Goal: Task Accomplishment & Management: Complete application form

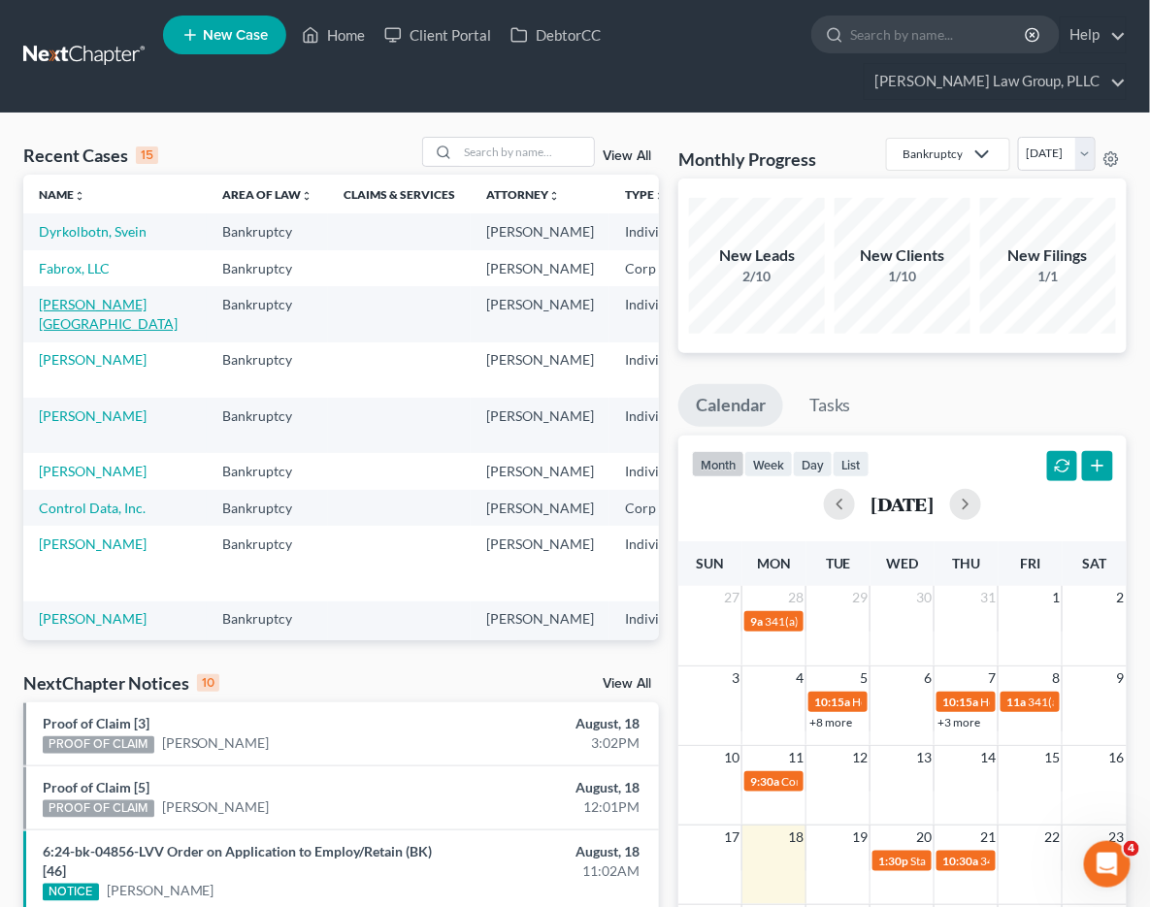
click at [68, 332] on link "[PERSON_NAME][GEOGRAPHIC_DATA]" at bounding box center [108, 314] width 139 height 36
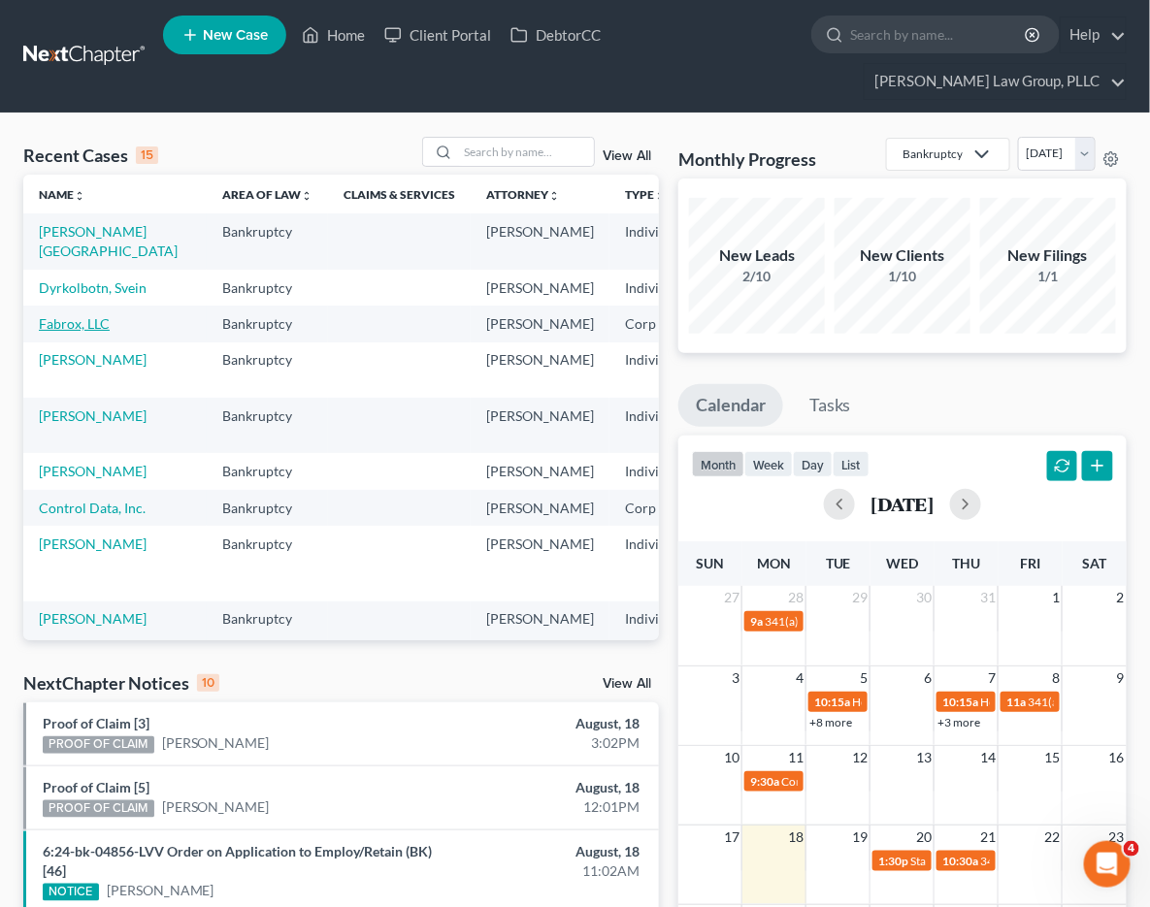
click at [69, 332] on link "Fabrox, LLC" at bounding box center [74, 323] width 71 height 16
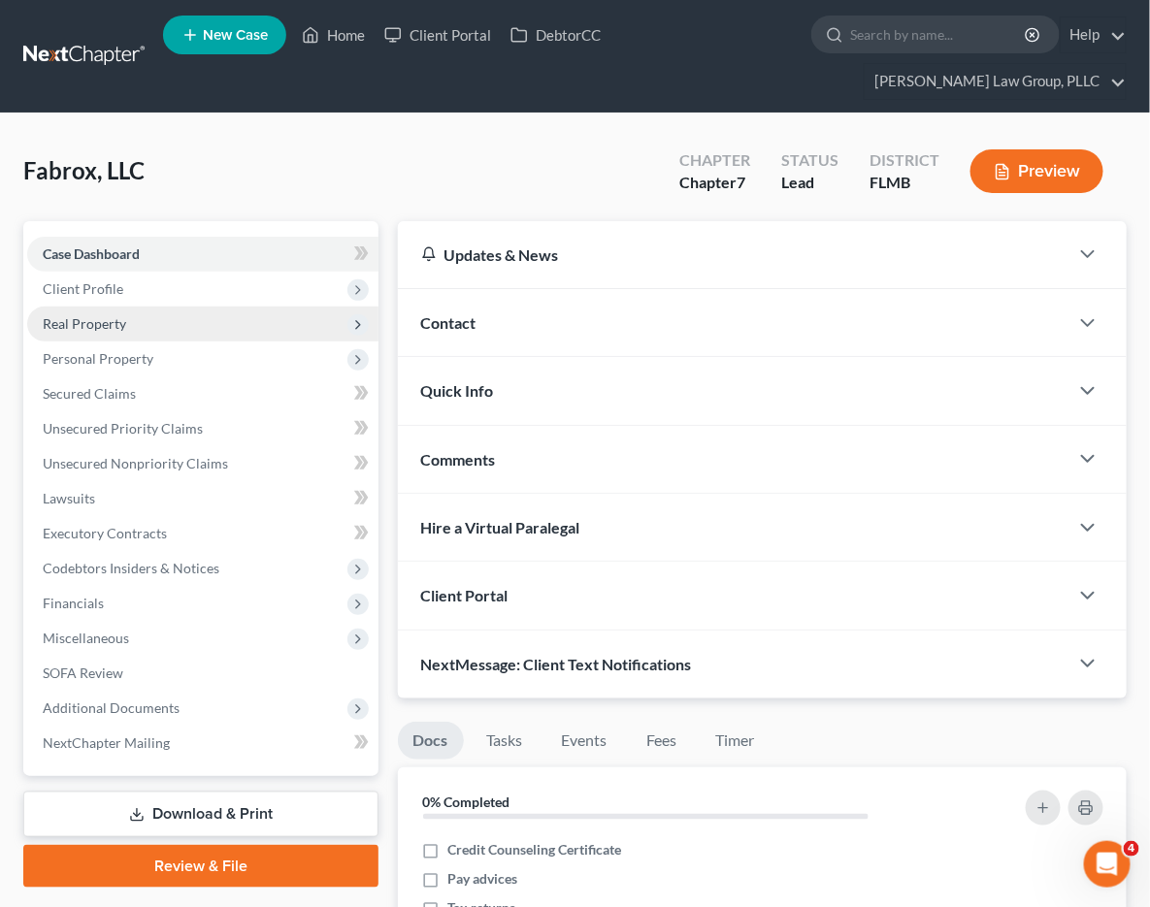
click at [159, 313] on span "Real Property" at bounding box center [202, 324] width 351 height 35
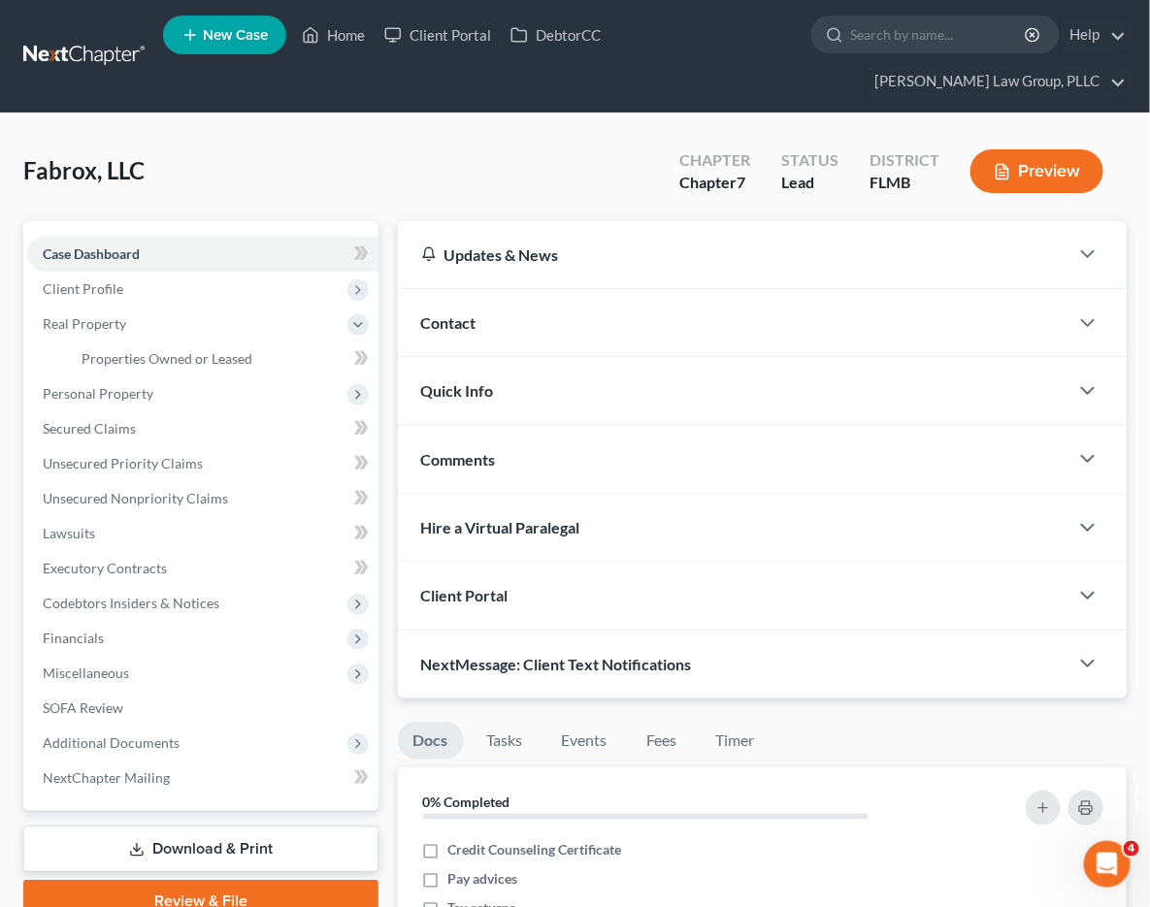
scroll to position [99, 0]
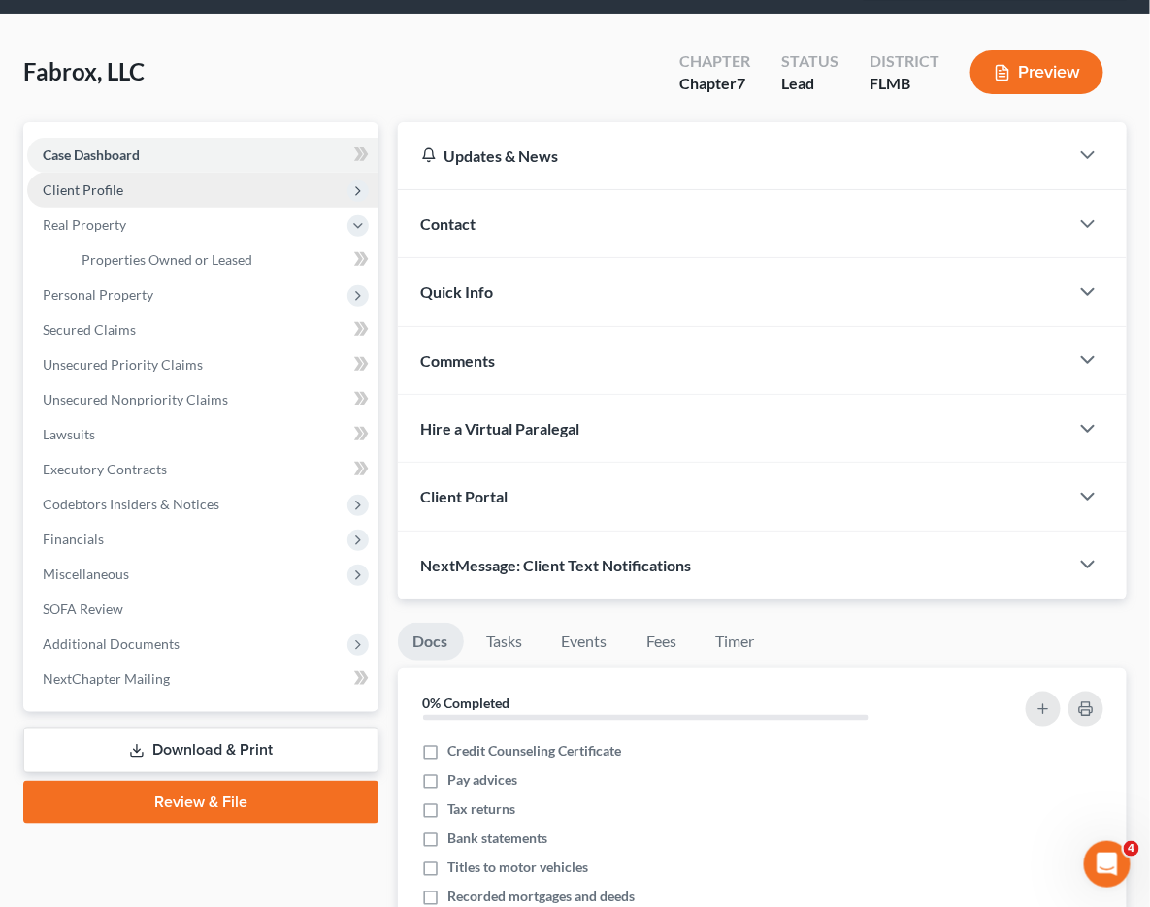
click at [126, 182] on span "Client Profile" at bounding box center [202, 190] width 351 height 35
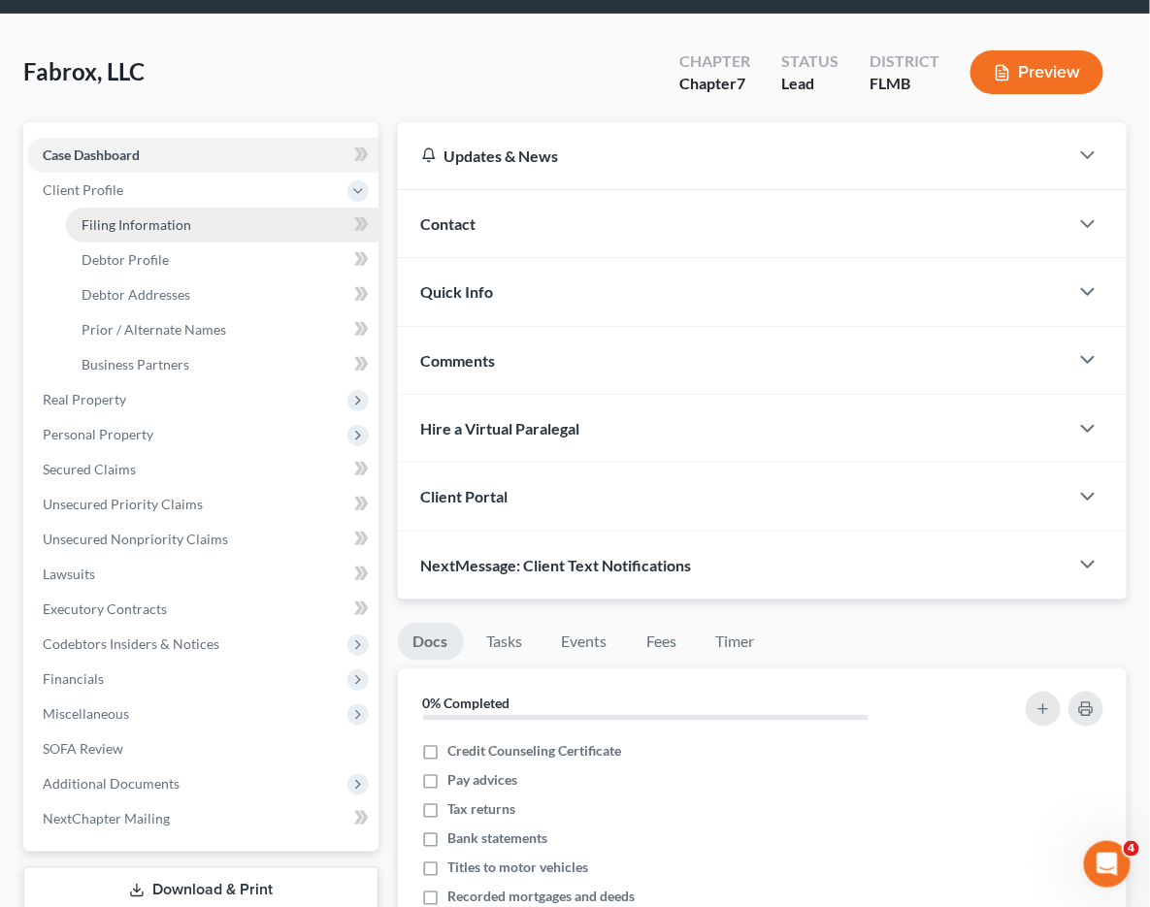
click at [131, 220] on span "Filing Information" at bounding box center [136, 224] width 110 height 16
select select "1"
select select "0"
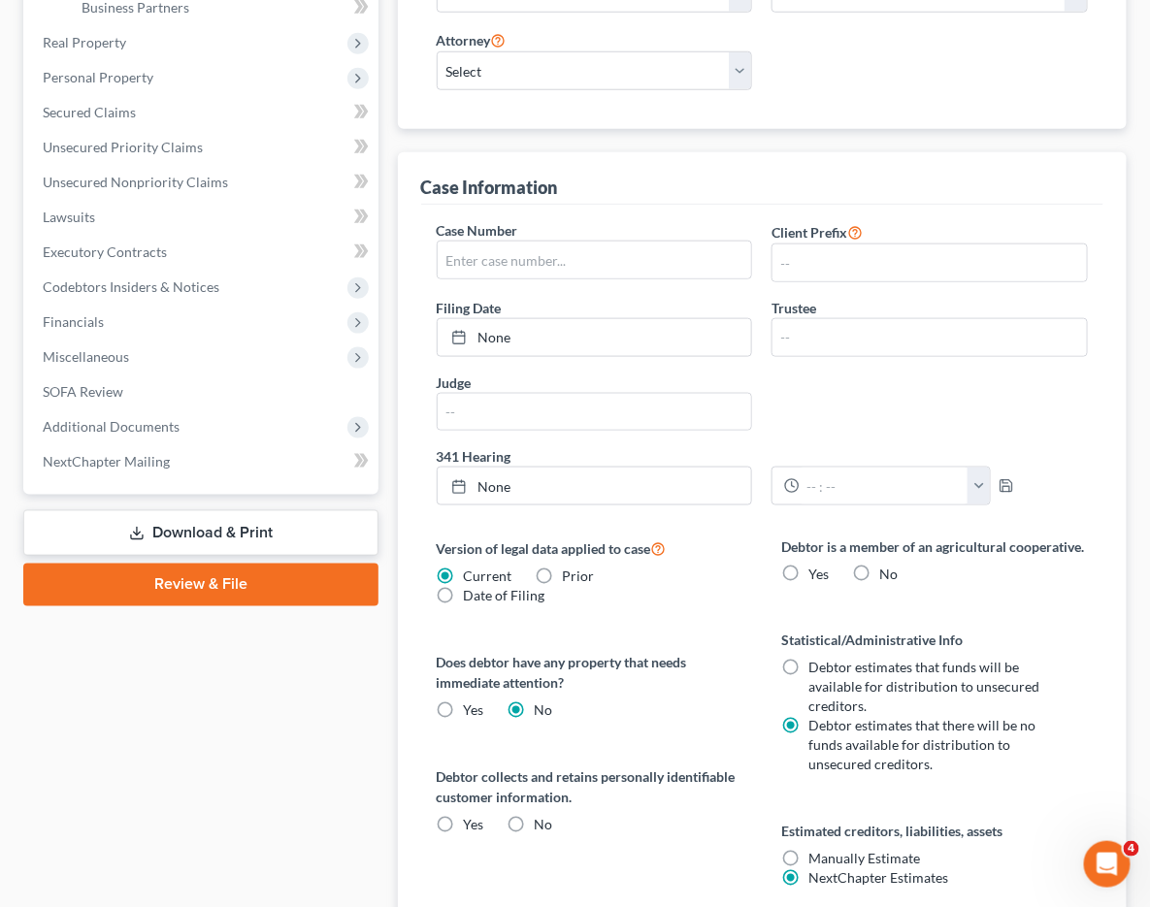
scroll to position [476, 0]
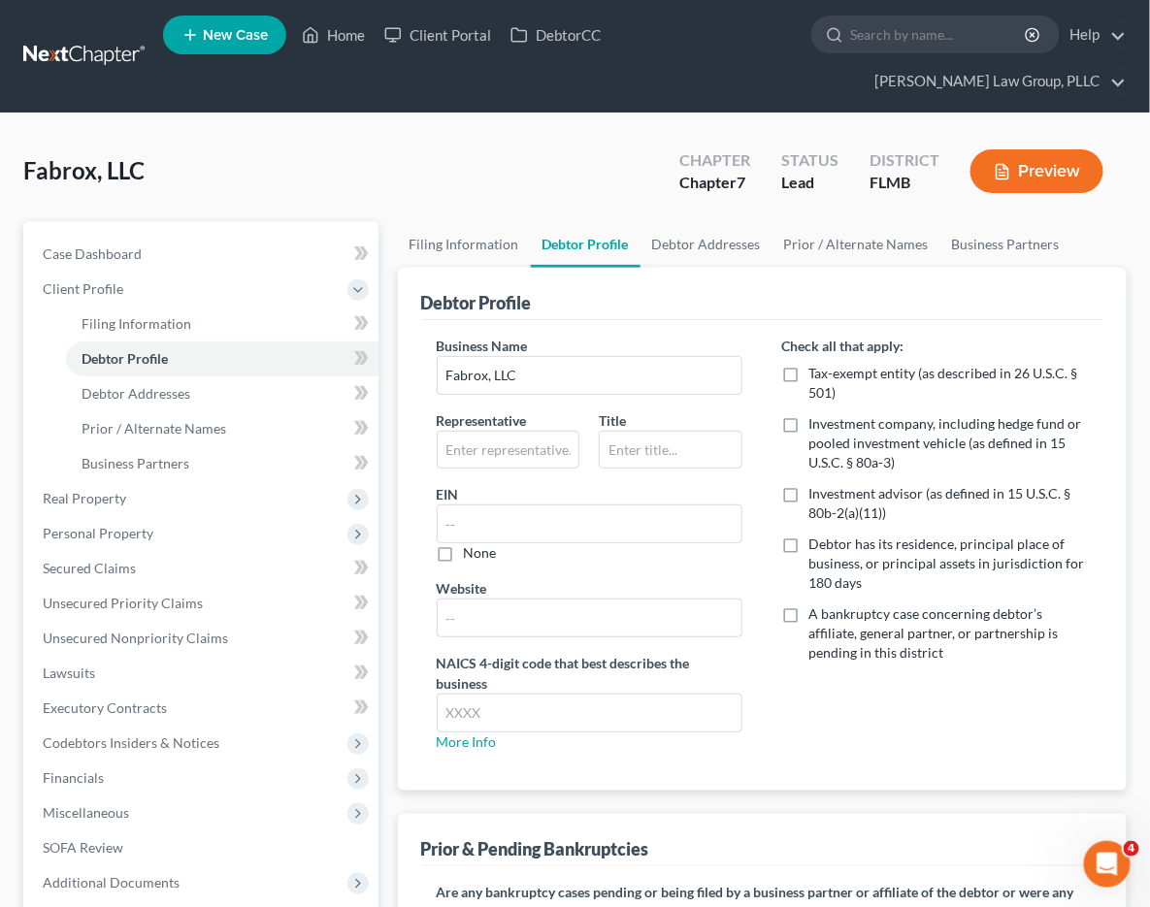
scroll to position [108, 0]
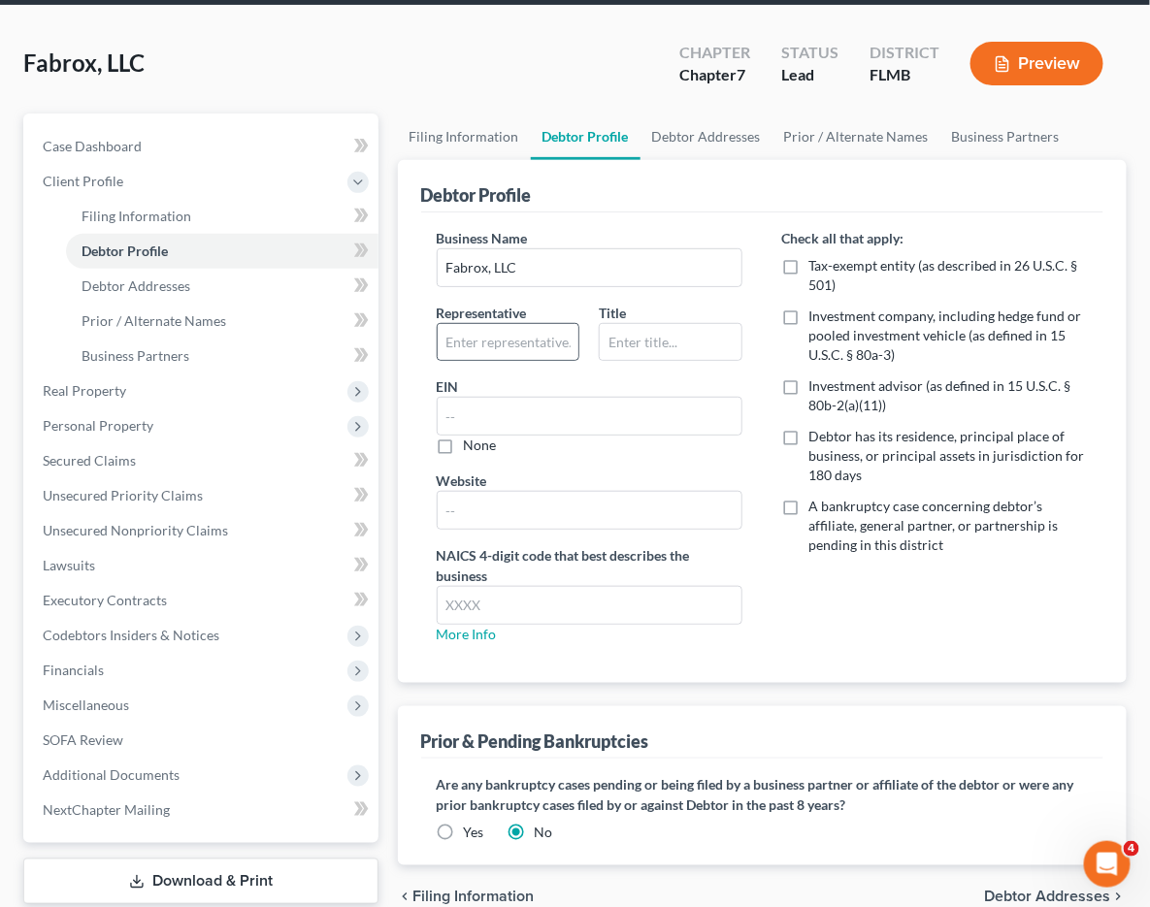
click at [437, 323] on div at bounding box center [509, 342] width 144 height 39
click at [438, 338] on input "text" at bounding box center [509, 342] width 142 height 37
type input "[PERSON_NAME]"
click at [600, 350] on input "text" at bounding box center [671, 342] width 142 height 37
click at [600, 345] on input "CEO" at bounding box center [671, 342] width 142 height 37
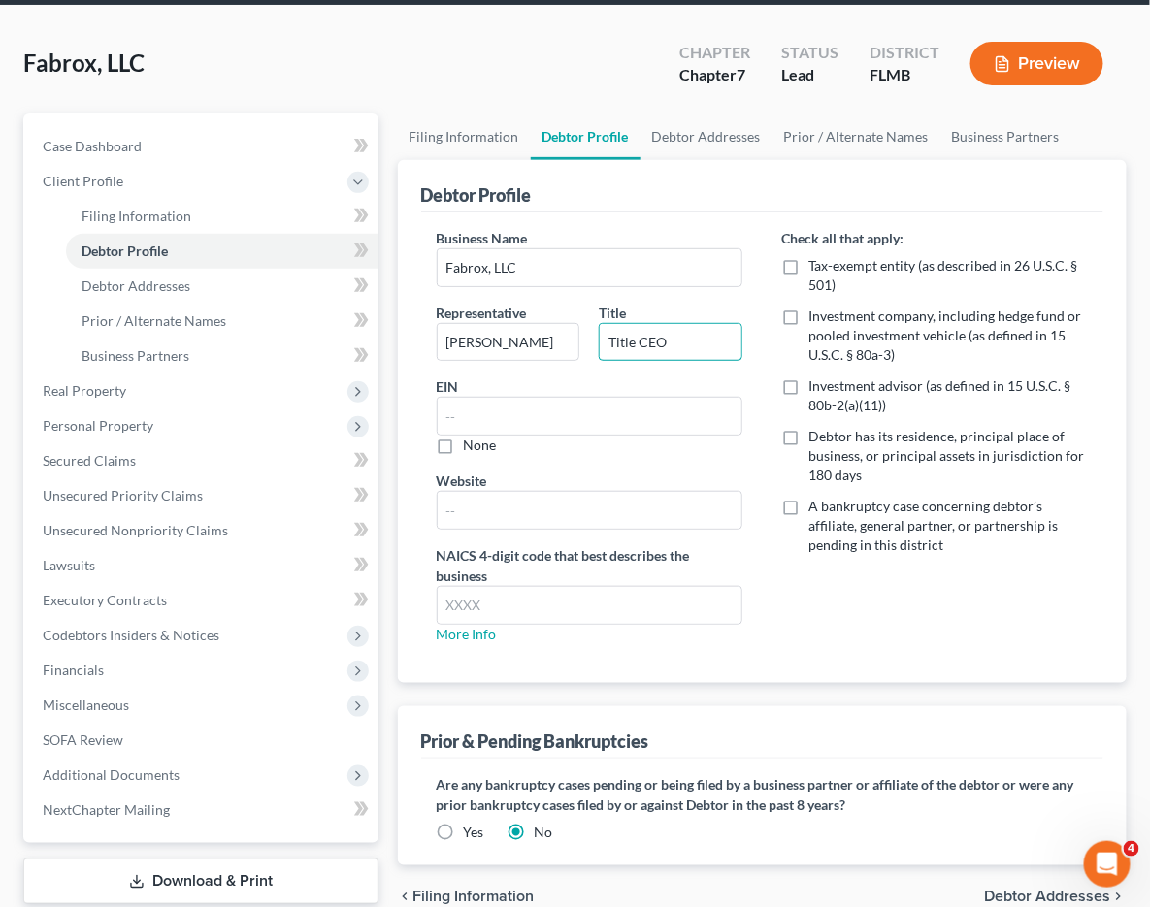
type input "Title CEO"
click at [438, 423] on input "text" at bounding box center [590, 416] width 305 height 37
paste input "[US_EMPLOYER_IDENTIFICATION_NUMBER]"
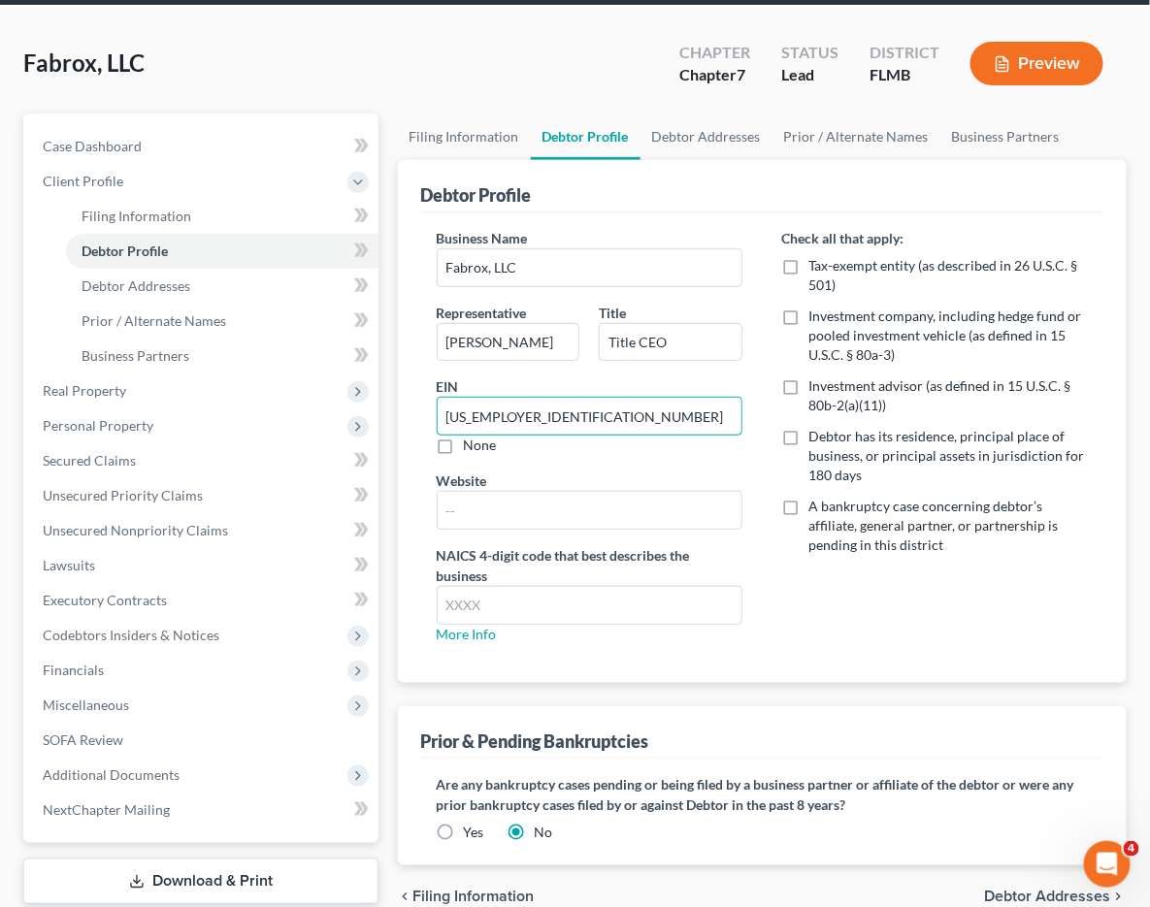
type input "[US_EMPLOYER_IDENTIFICATION_NUMBER]"
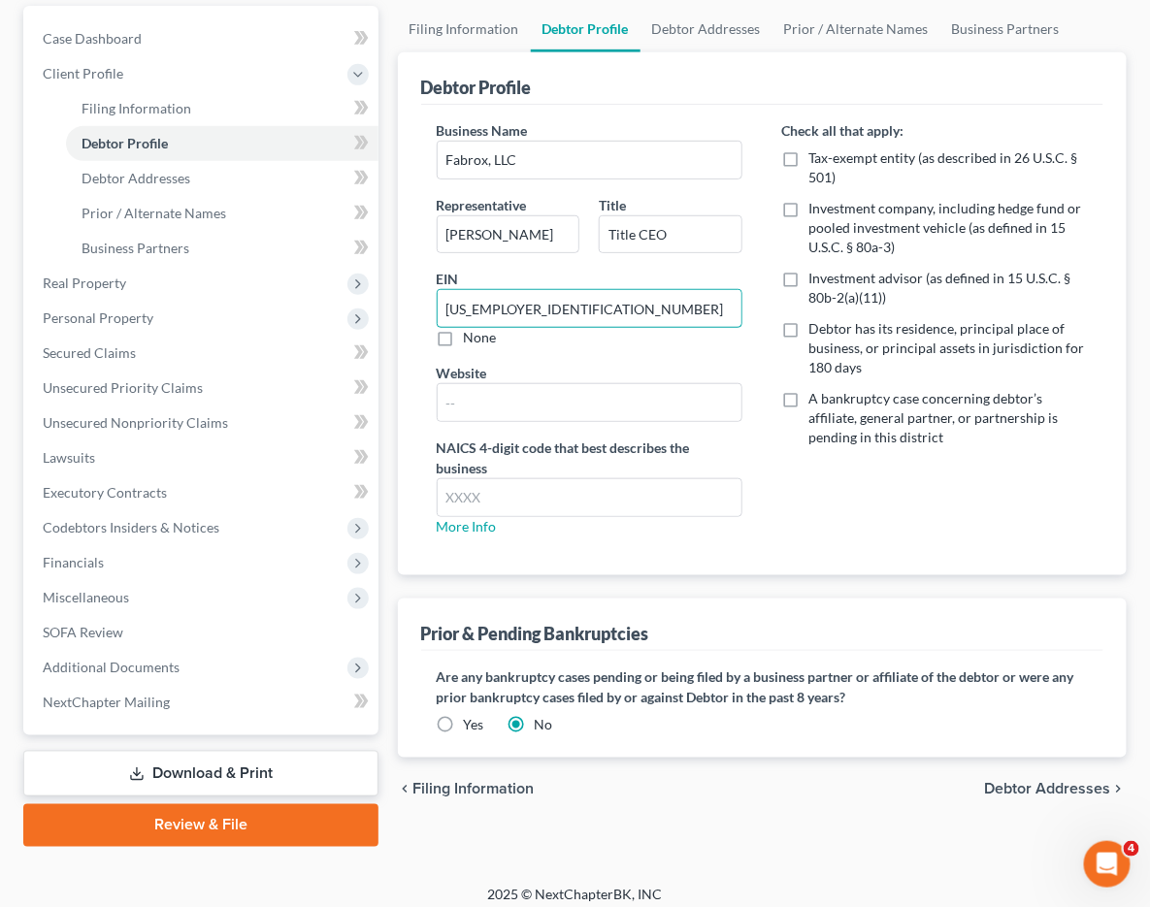
scroll to position [226, 0]
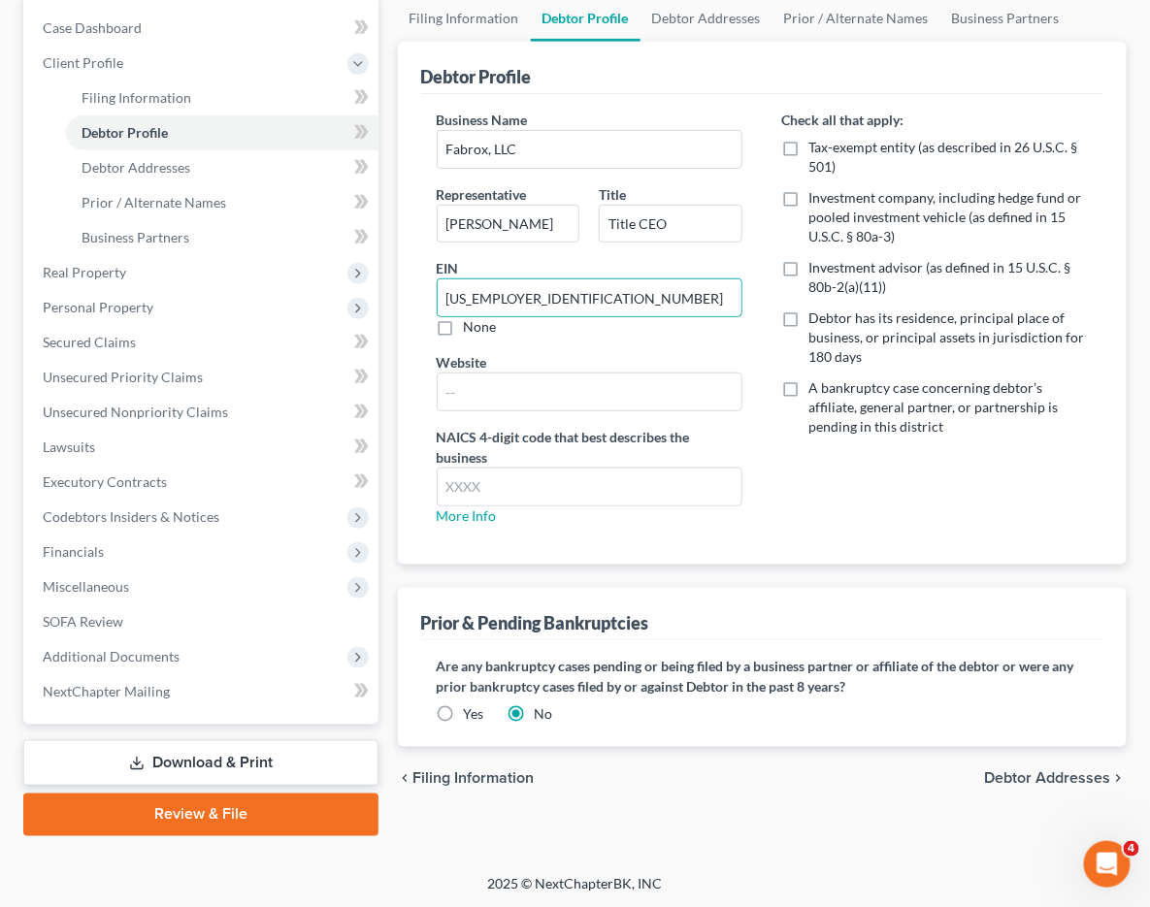
click at [1016, 747] on div "chevron_left Filing Information Debtor Addresses chevron_right" at bounding box center [762, 778] width 729 height 62
click at [1023, 778] on span "Debtor Addresses" at bounding box center [1048, 778] width 126 height 16
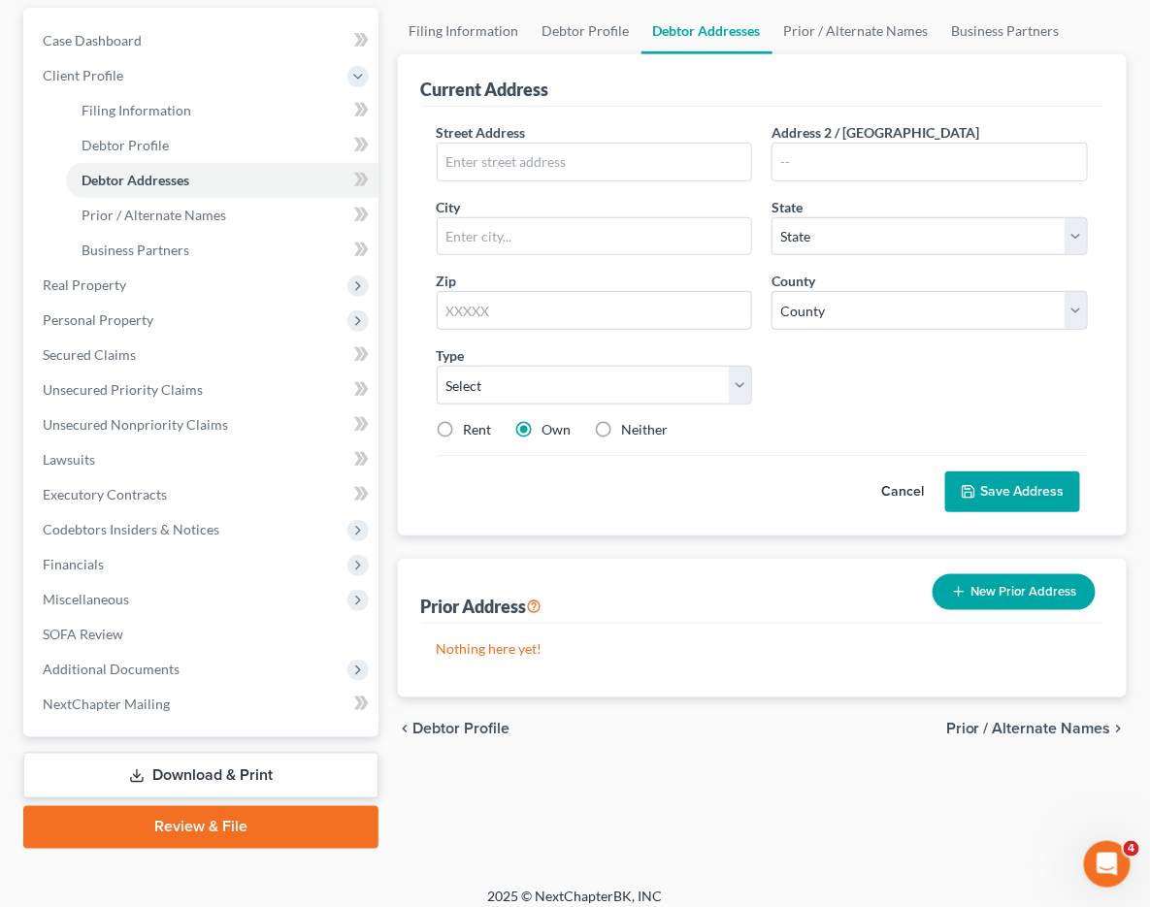
scroll to position [215, 0]
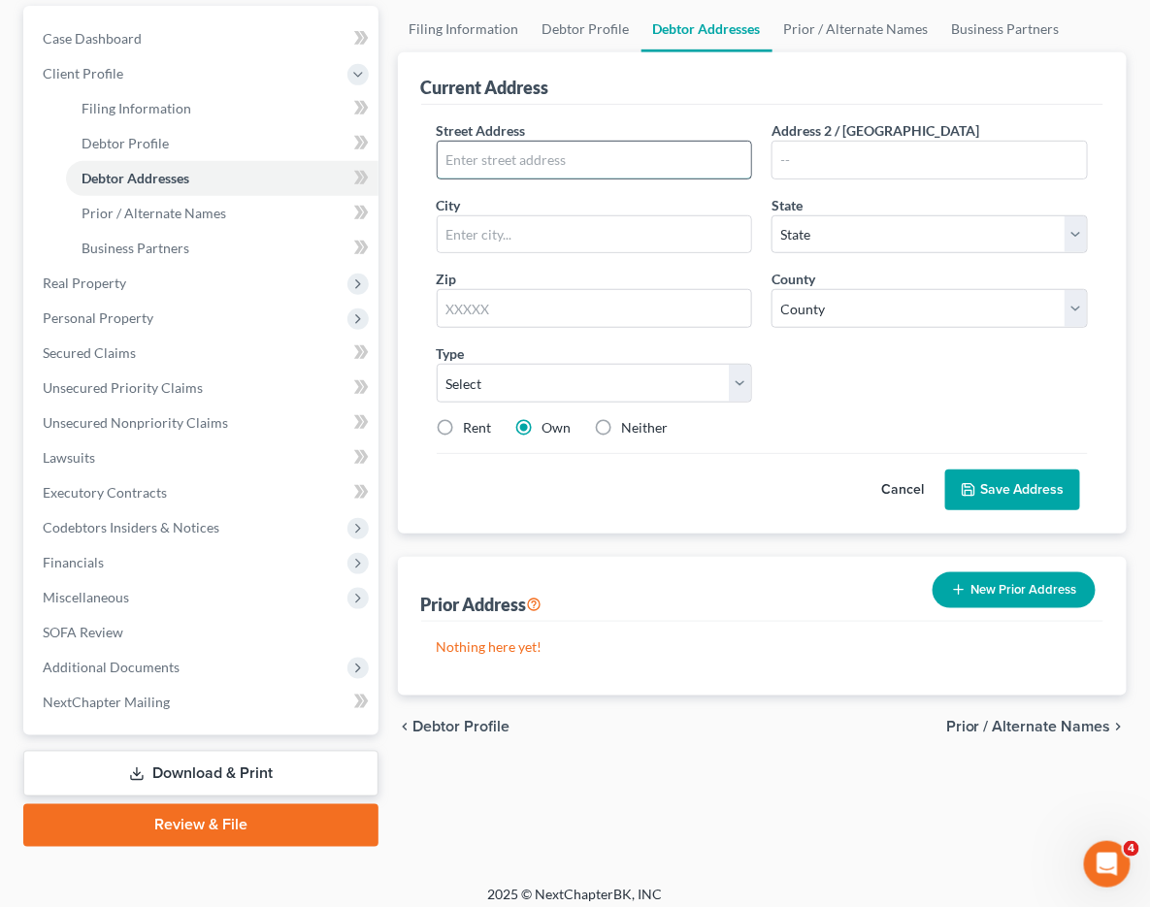
click at [438, 157] on input "text" at bounding box center [595, 160] width 314 height 37
paste input "[GEOGRAPHIC_DATA] Blve"
type input "[GEOGRAPHIC_DATA] Blve"
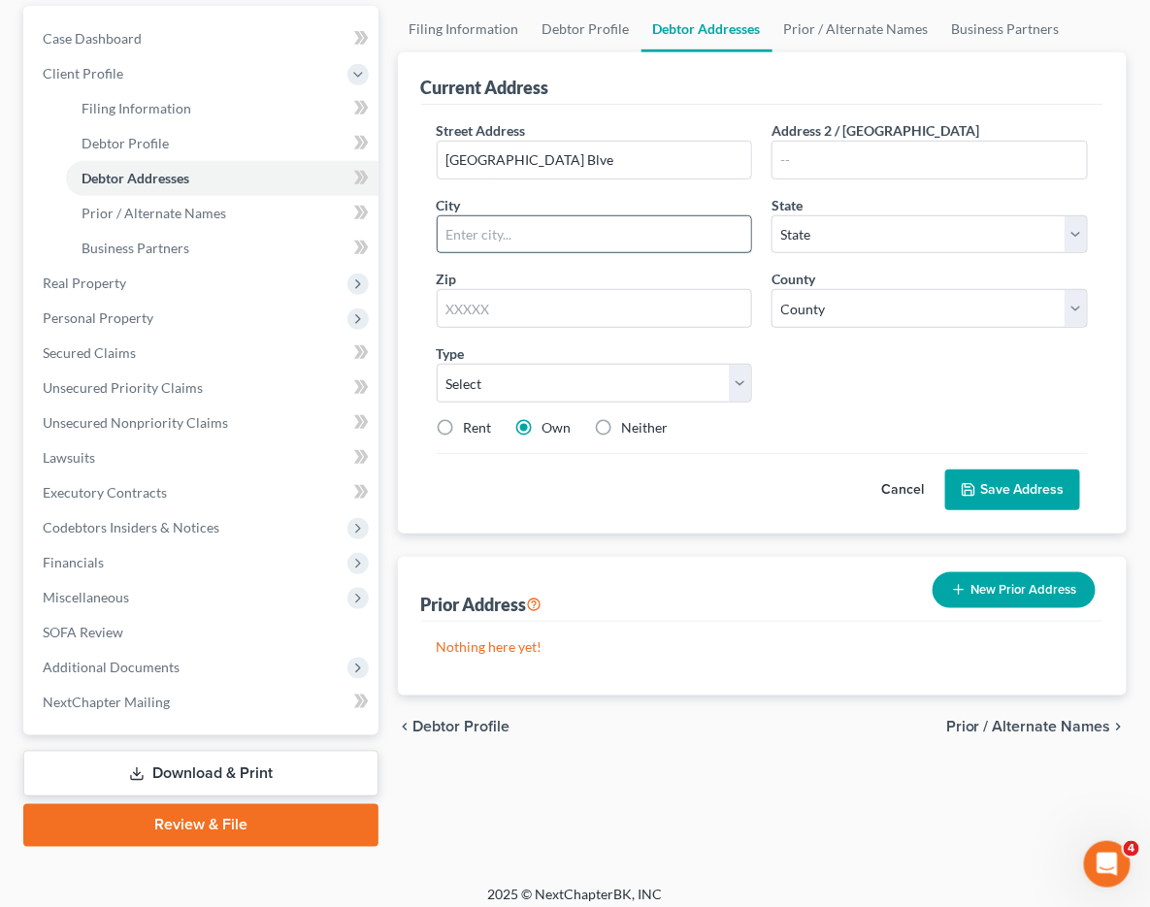
click at [752, 216] on input "text" at bounding box center [595, 234] width 314 height 37
paste input "Deland"
type input "Deland"
click at [925, 215] on select "State [US_STATE] AK AR AZ CA CO CT DE DC [GEOGRAPHIC_DATA] [GEOGRAPHIC_DATA] GU…" at bounding box center [929, 234] width 316 height 39
select select "9"
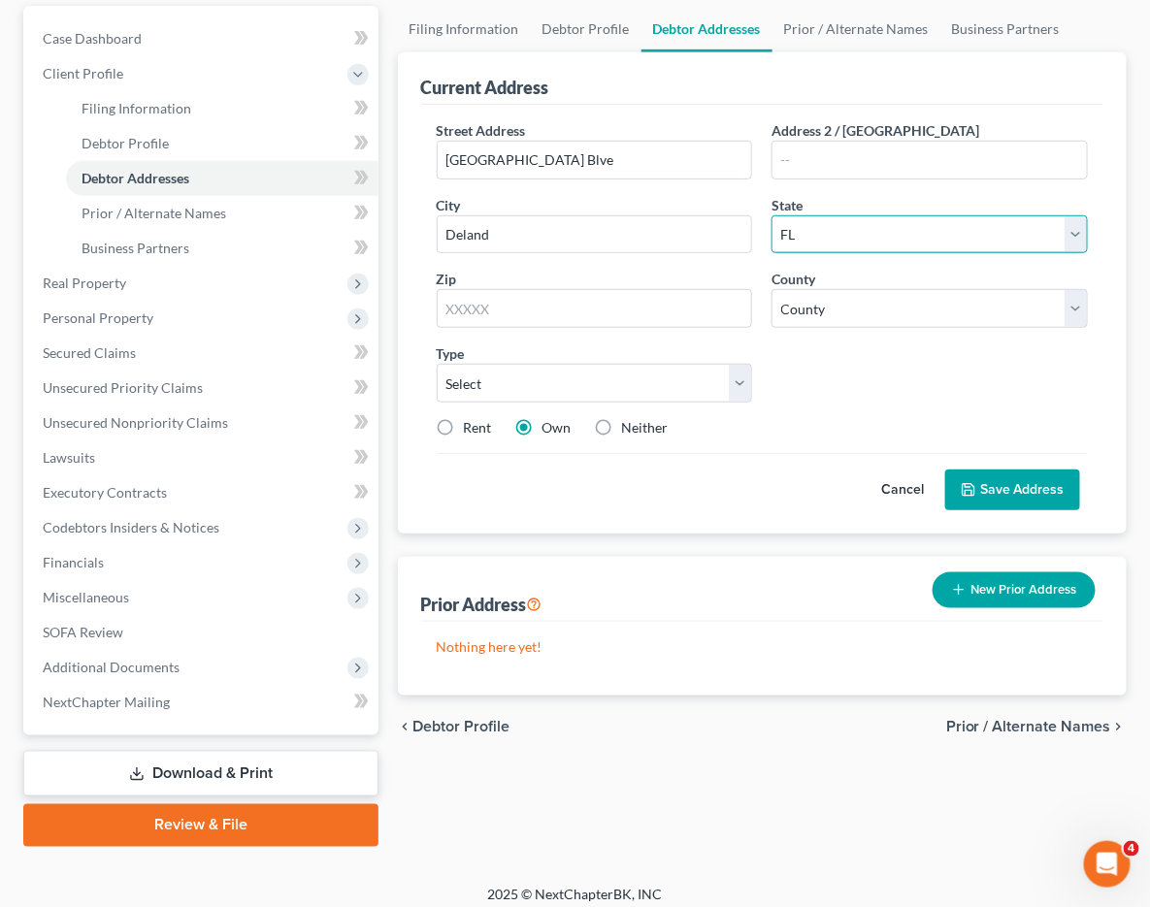
click at [916, 215] on select "State [US_STATE] AK AR AZ CA CO CT DE DC [GEOGRAPHIC_DATA] [GEOGRAPHIC_DATA] GU…" at bounding box center [929, 234] width 316 height 39
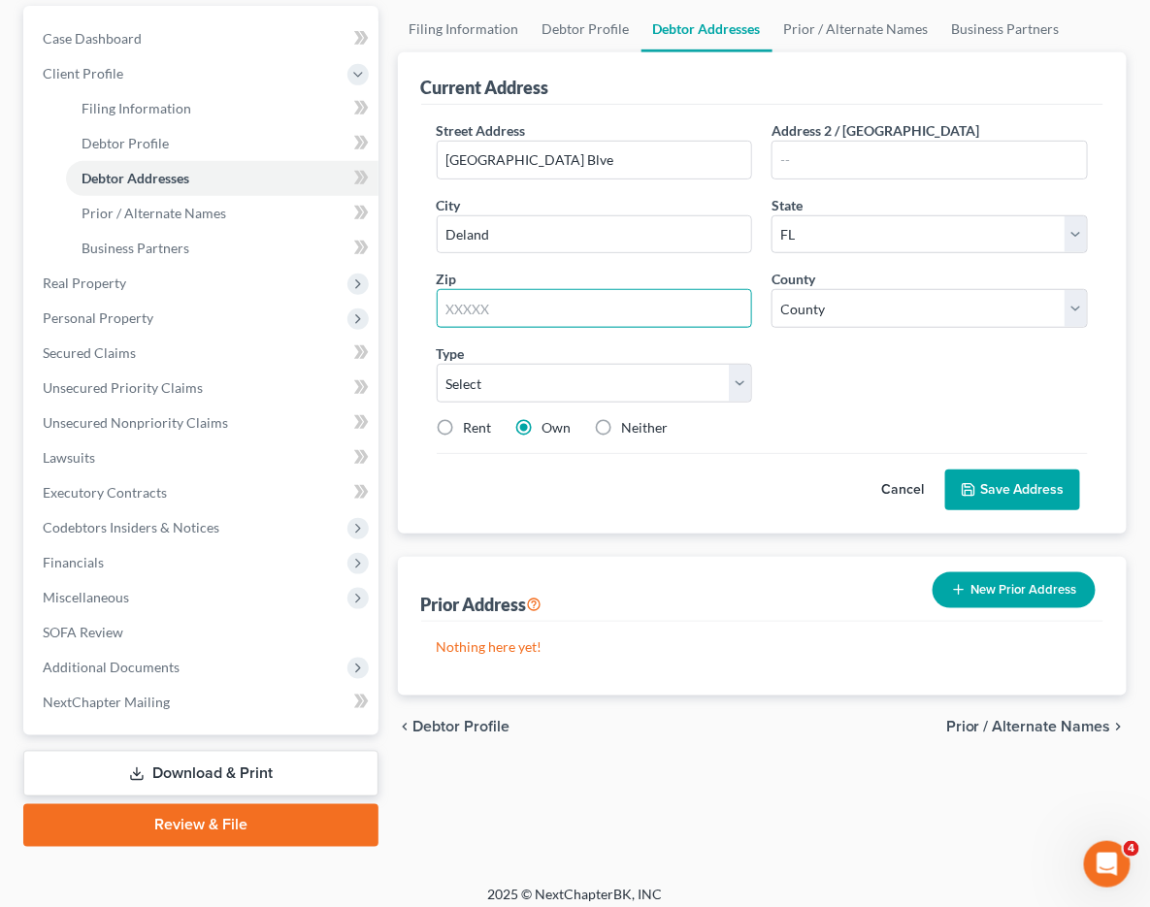
click at [437, 289] on input "text" at bounding box center [595, 308] width 316 height 39
paste input "32724"
type input "32724"
click at [771, 392] on div "Current Address Street Address * [GEOGRAPHIC_DATA] Blve Address 2 / [GEOGRAPHIC…" at bounding box center [762, 373] width 729 height 643
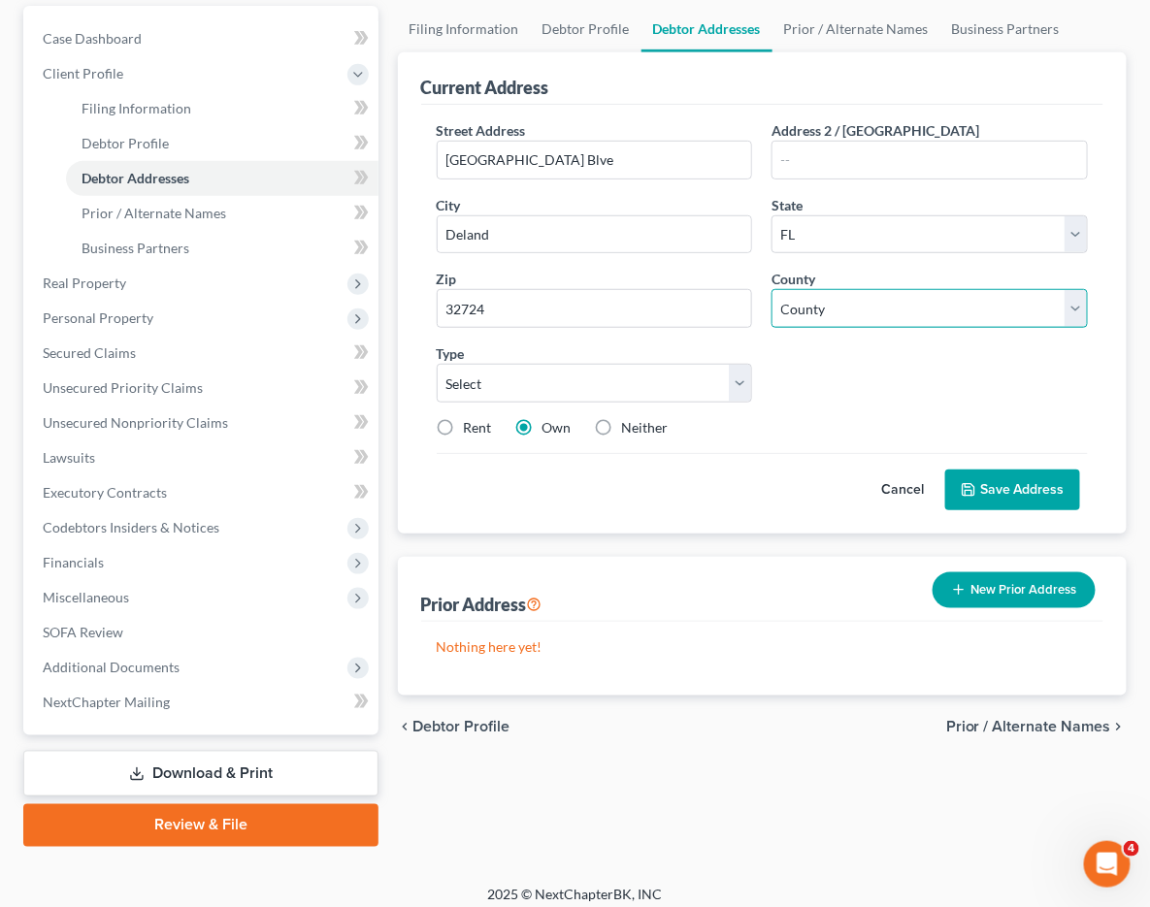
click at [771, 289] on select "County [GEOGRAPHIC_DATA] [GEOGRAPHIC_DATA] [GEOGRAPHIC_DATA] [GEOGRAPHIC_DATA] …" at bounding box center [929, 308] width 316 height 39
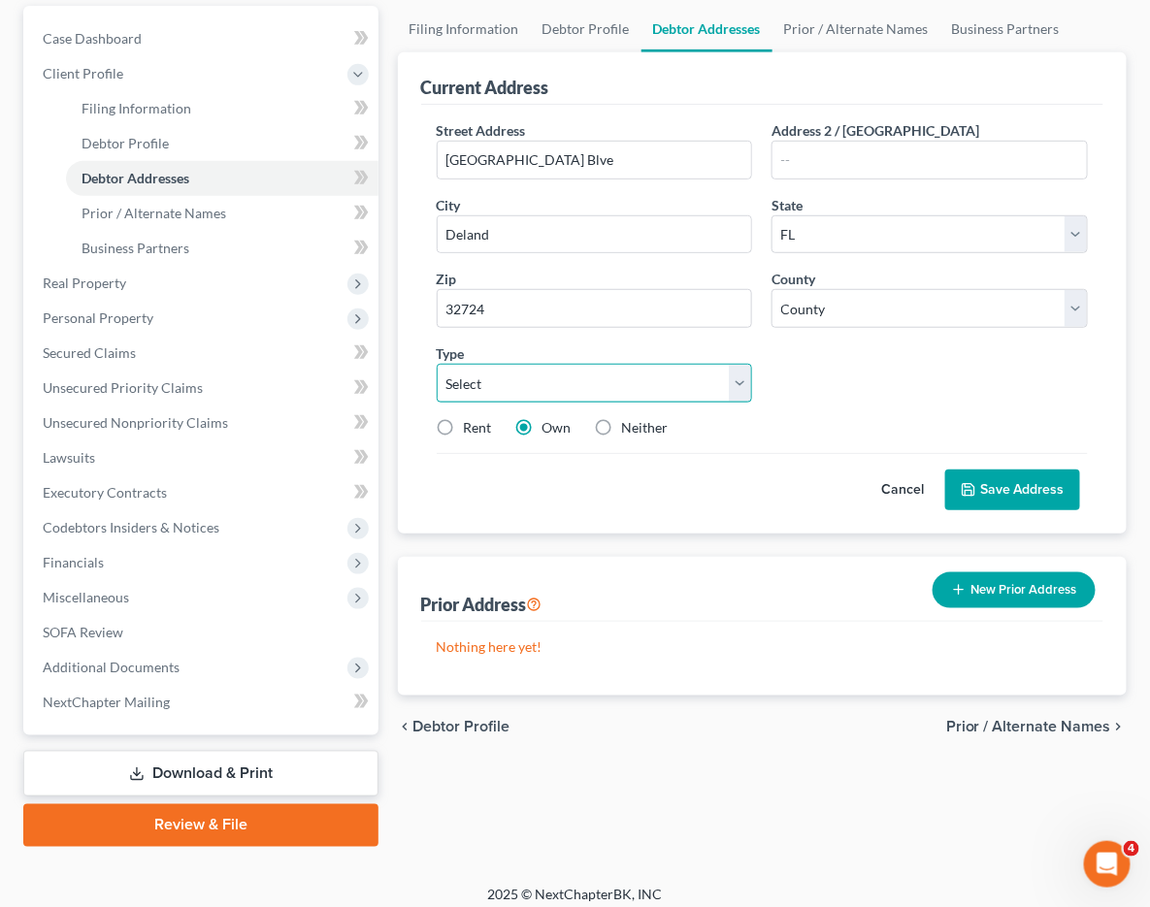
click at [753, 364] on select "Select Business Mailing Location of Assets" at bounding box center [595, 383] width 316 height 39
select select "0"
click at [725, 364] on select "Select Business Mailing Location of Assets" at bounding box center [595, 383] width 316 height 39
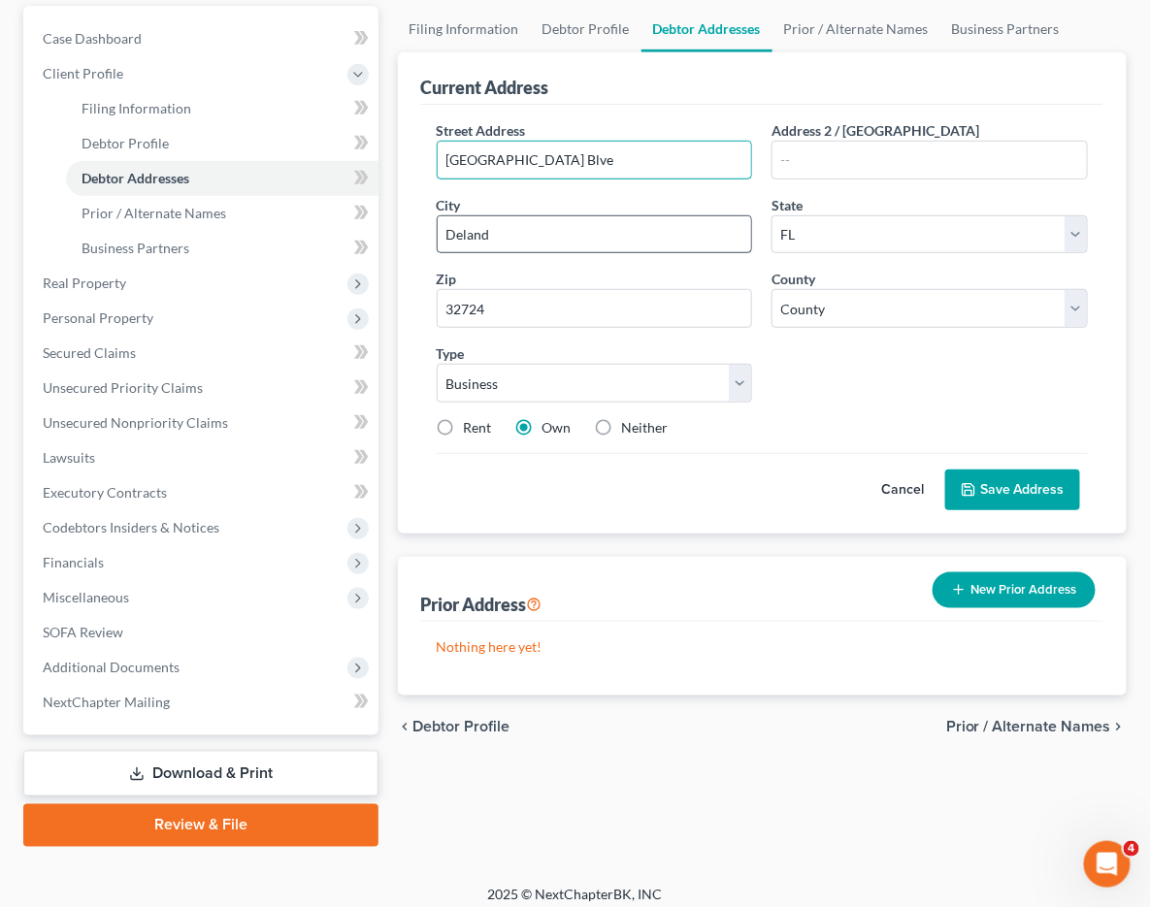
scroll to position [0, 64]
drag, startPoint x: 351, startPoint y: 152, endPoint x: 850, endPoint y: 175, distance: 499.2
click at [850, 175] on div "Street Address * [GEOGRAPHIC_DATA] Blve Address 2 / [GEOGRAPHIC_DATA] * [GEOGRA…" at bounding box center [762, 286] width 670 height 333
click at [437, 289] on input "32724" at bounding box center [595, 308] width 316 height 39
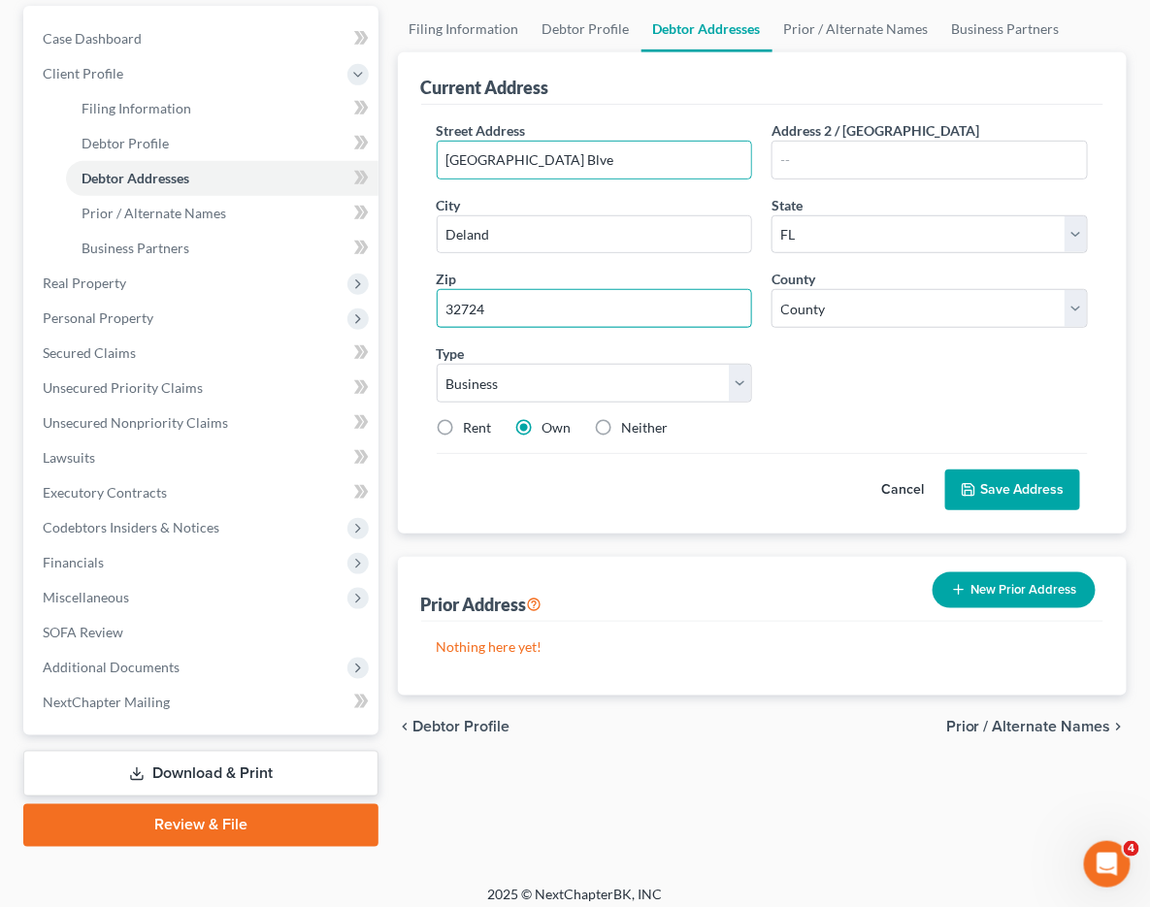
click at [437, 289] on input "32724" at bounding box center [595, 308] width 316 height 39
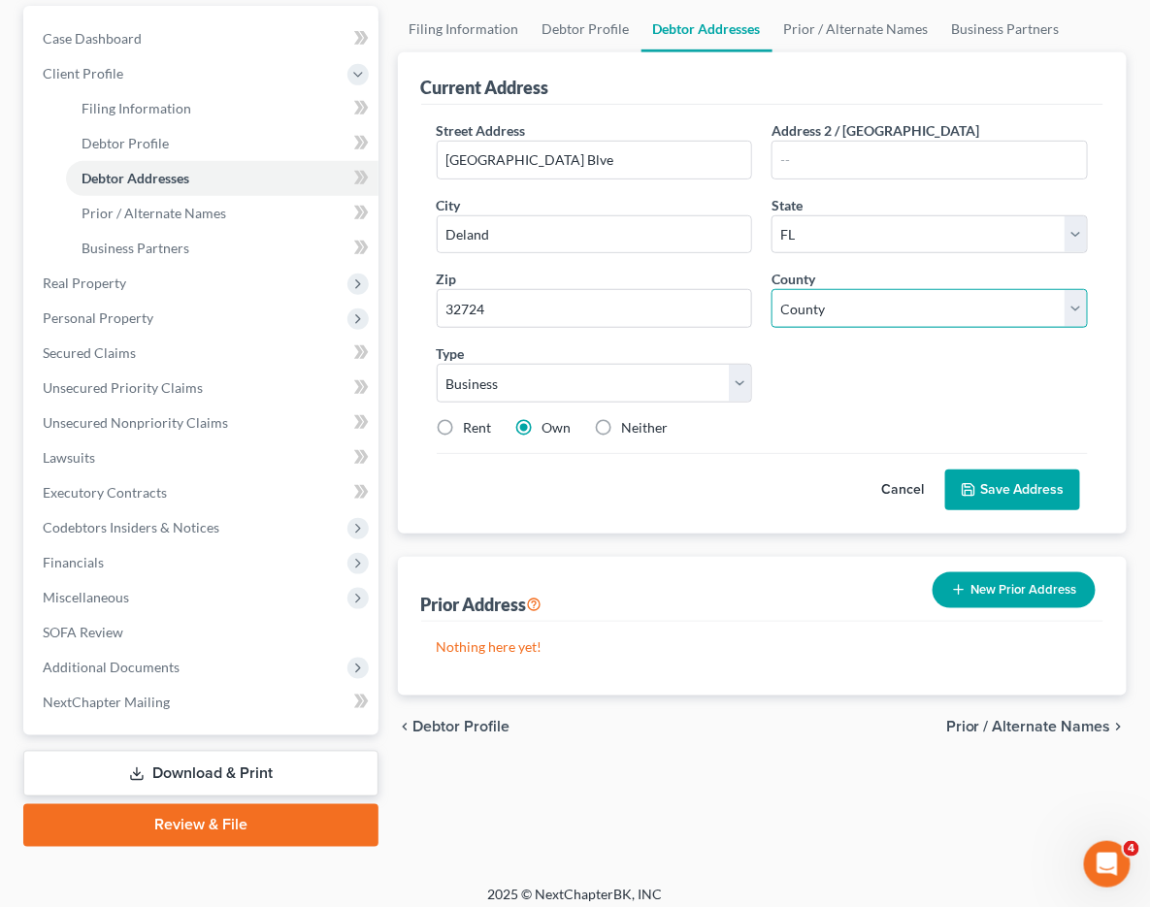
click at [771, 289] on select "County [GEOGRAPHIC_DATA] [GEOGRAPHIC_DATA] [GEOGRAPHIC_DATA] [GEOGRAPHIC_DATA] …" at bounding box center [929, 308] width 316 height 39
select select "63"
click at [771, 289] on select "County [GEOGRAPHIC_DATA] [GEOGRAPHIC_DATA] [GEOGRAPHIC_DATA] [GEOGRAPHIC_DATA] …" at bounding box center [929, 308] width 316 height 39
click at [971, 482] on icon at bounding box center [968, 490] width 16 height 16
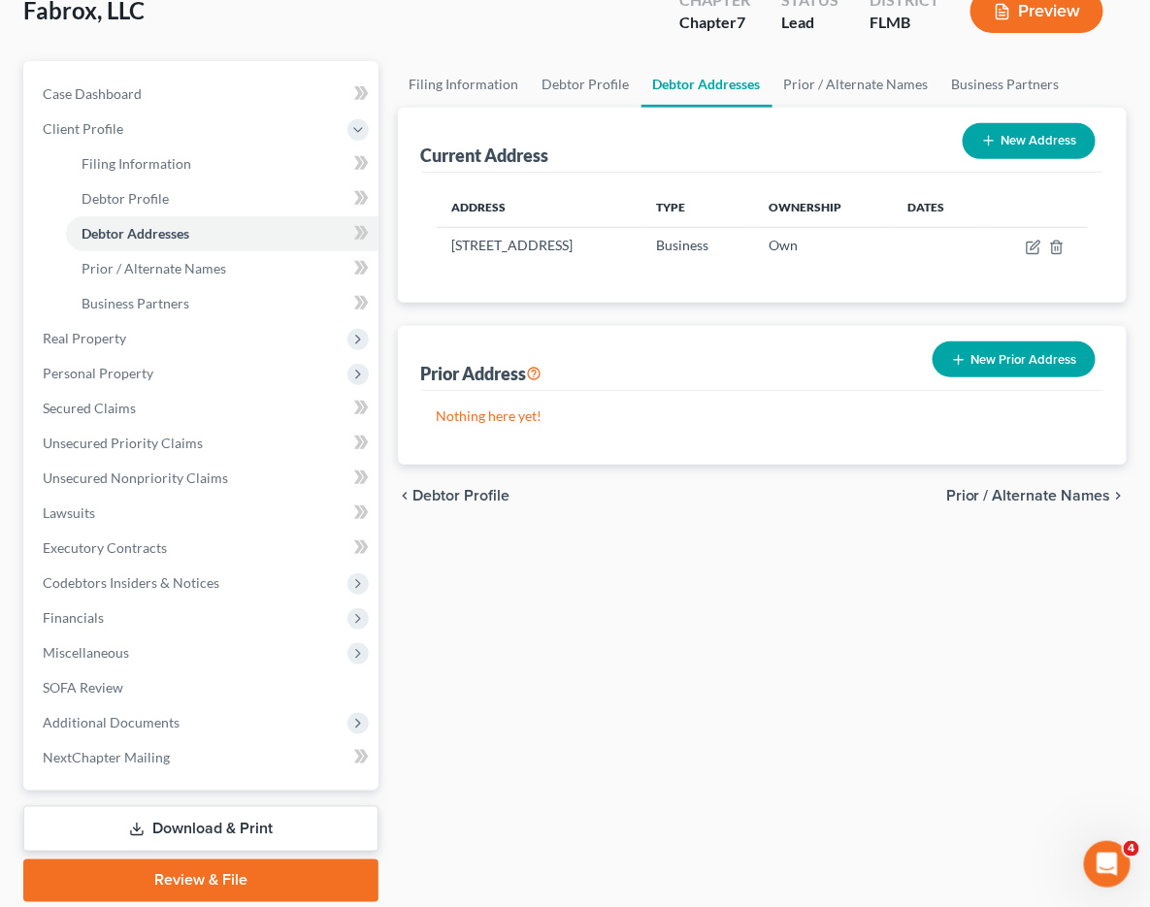
scroll to position [108, 0]
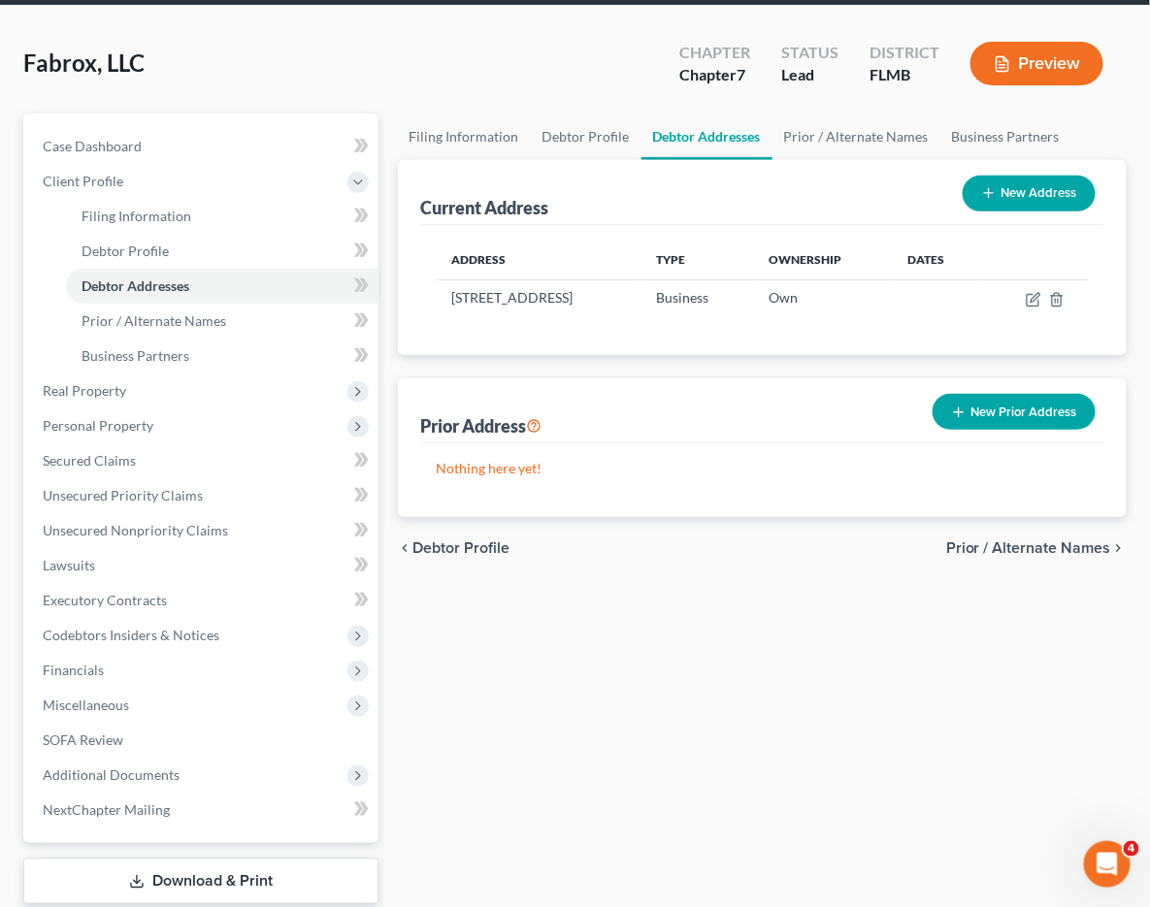
click at [1040, 550] on span "Prior / Alternate Names" at bounding box center [1028, 548] width 165 height 16
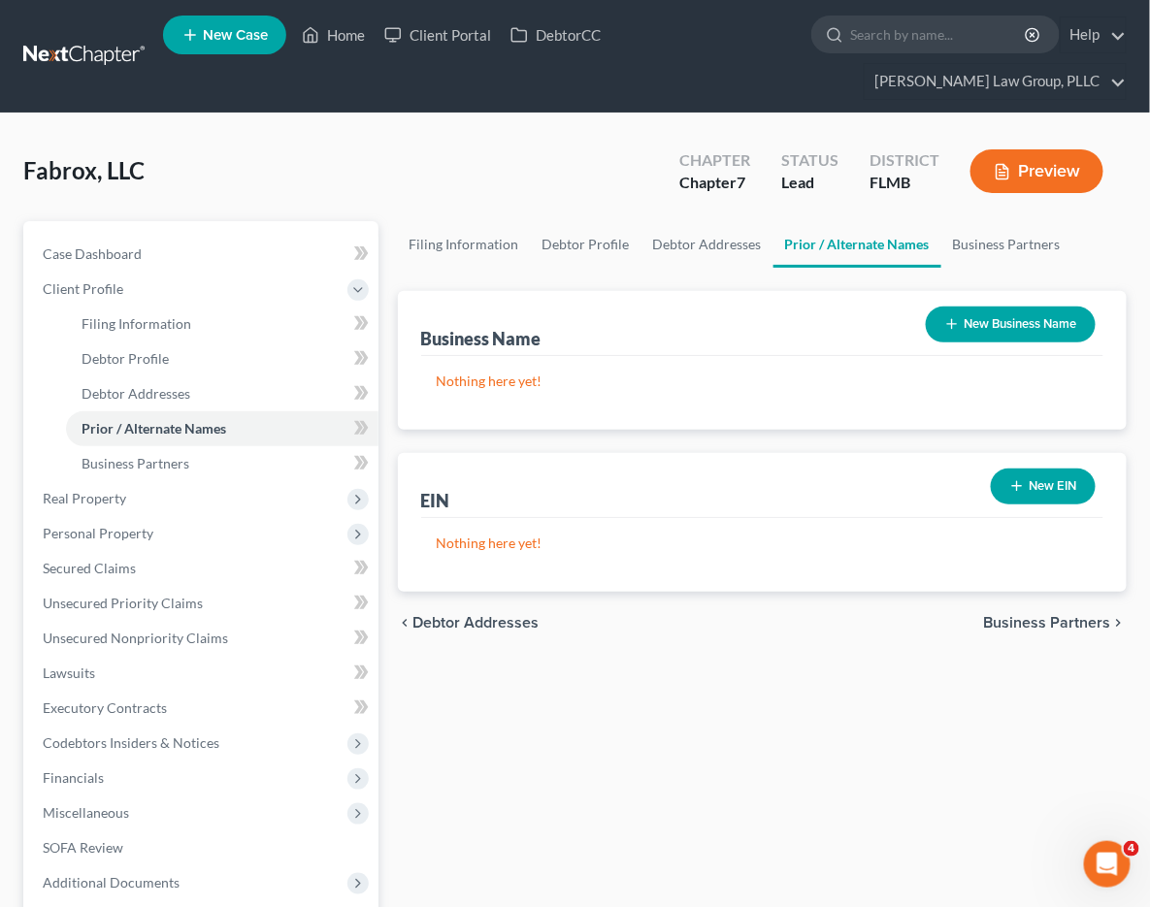
click at [1026, 497] on button "New EIN" at bounding box center [1043, 487] width 105 height 36
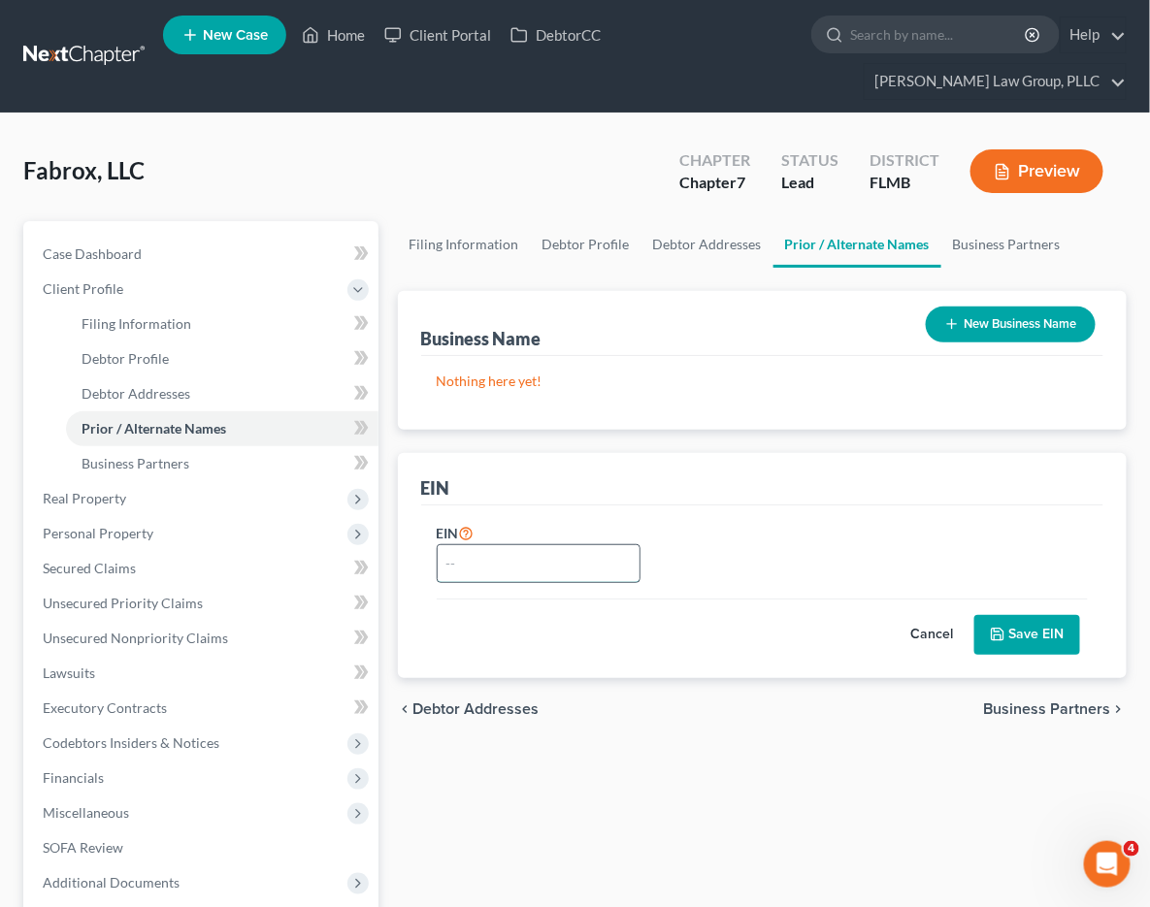
click at [438, 551] on input "text" at bounding box center [539, 563] width 202 height 37
paste input "[US_EMPLOYER_IDENTIFICATION_NUMBER]"
type input "[US_EMPLOYER_IDENTIFICATION_NUMBER]"
click at [1053, 634] on button "Save EIN" at bounding box center [1027, 635] width 106 height 41
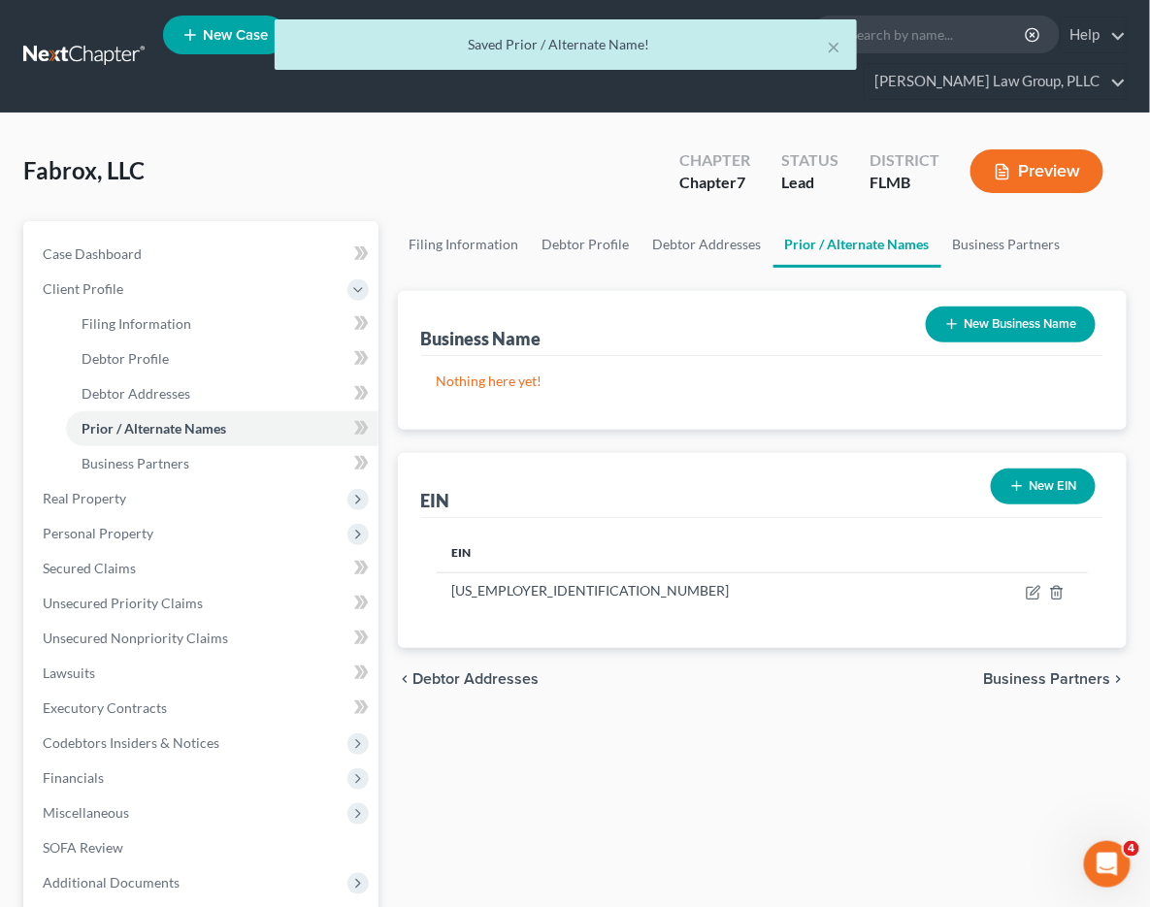
click at [1064, 680] on span "Business Partners" at bounding box center [1047, 679] width 127 height 16
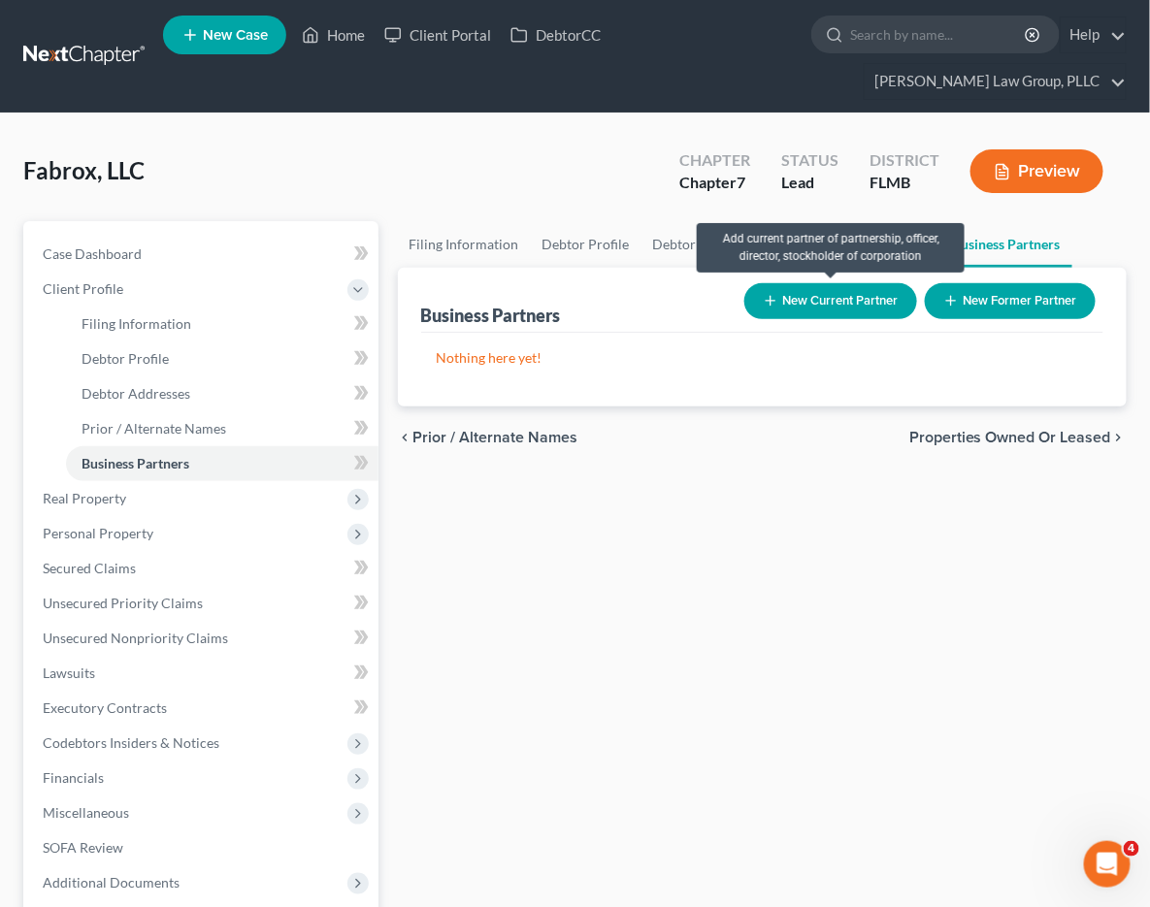
click at [870, 288] on button "New Current Partner" at bounding box center [830, 301] width 173 height 36
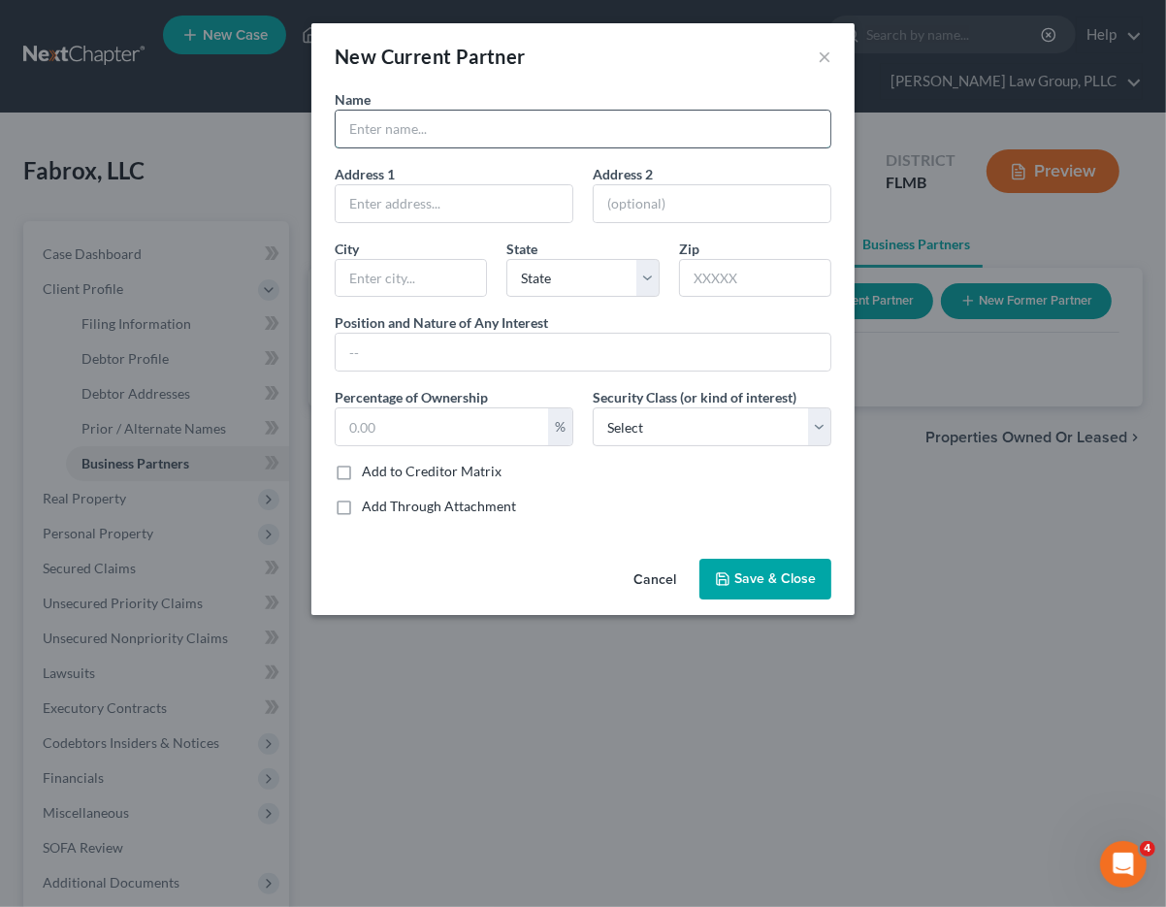
click at [560, 127] on input "text" at bounding box center [583, 129] width 495 height 37
type input "[PERSON_NAME]"
click at [432, 184] on div at bounding box center [454, 203] width 239 height 39
click at [442, 218] on input "text" at bounding box center [454, 203] width 237 height 37
paste input "[GEOGRAPHIC_DATA] Blve"
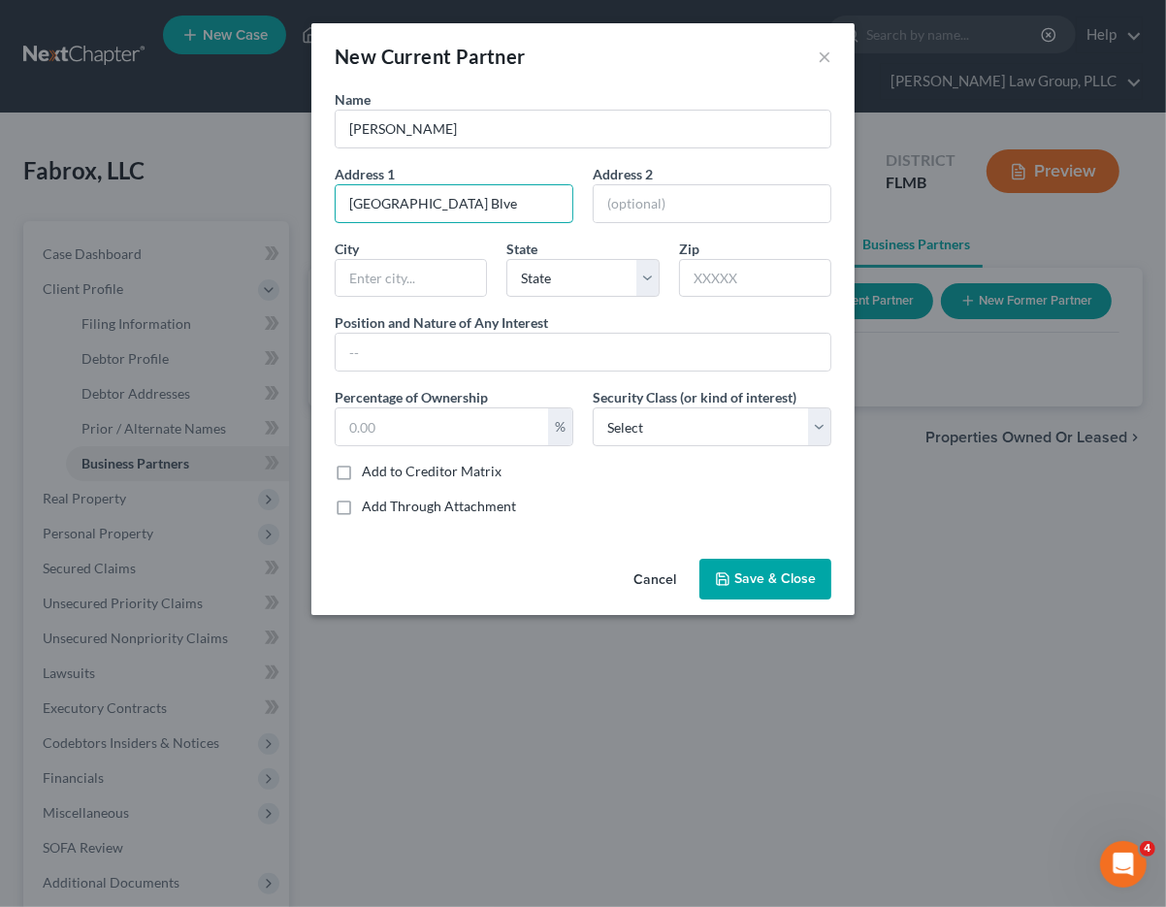
type input "[GEOGRAPHIC_DATA] Blve"
click at [429, 264] on input "text" at bounding box center [411, 278] width 150 height 37
paste input "Deland"
type input "Deland"
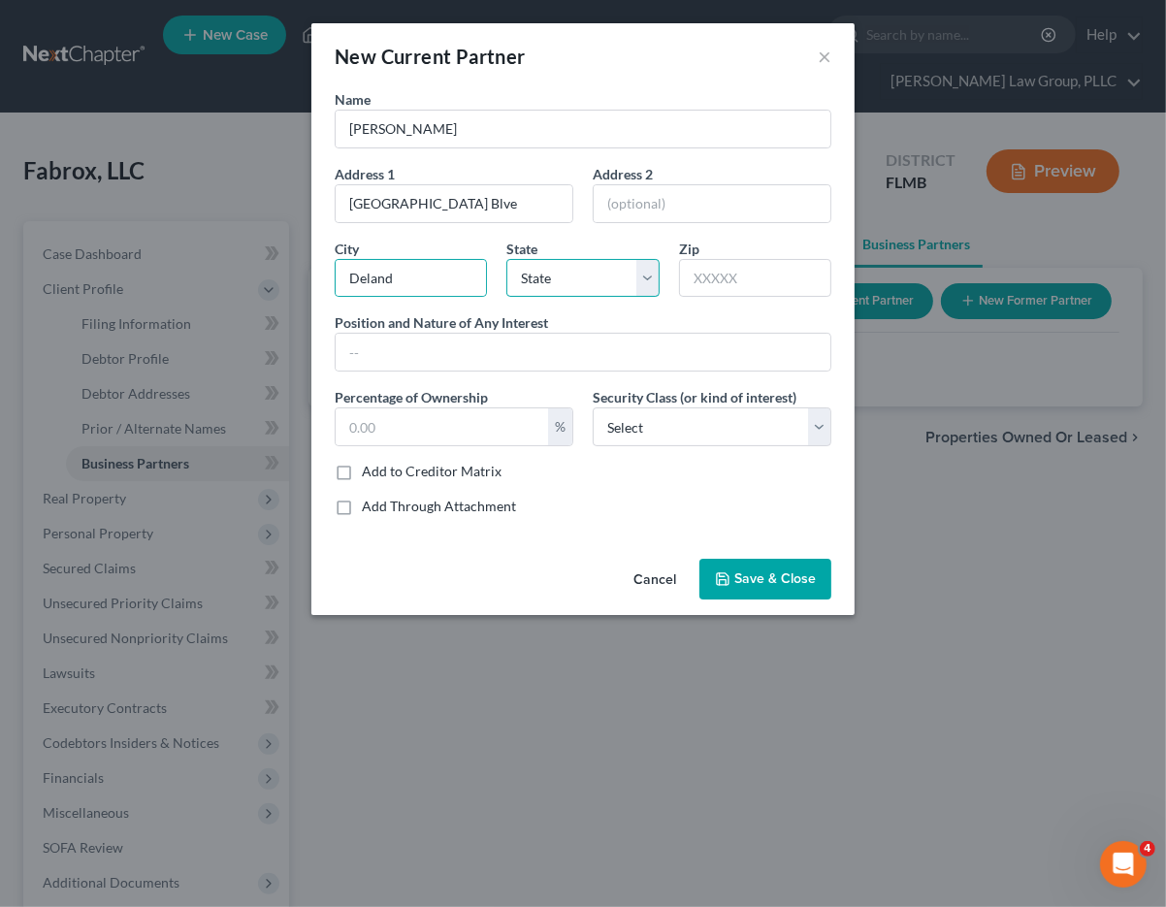
click at [559, 272] on select "State [US_STATE] AK AR AZ CA CO CT DE DC [GEOGRAPHIC_DATA] [GEOGRAPHIC_DATA] GU…" at bounding box center [582, 278] width 152 height 39
select select "9"
click at [706, 276] on input "text" at bounding box center [755, 278] width 152 height 39
paste input "32724"
type input "32724"
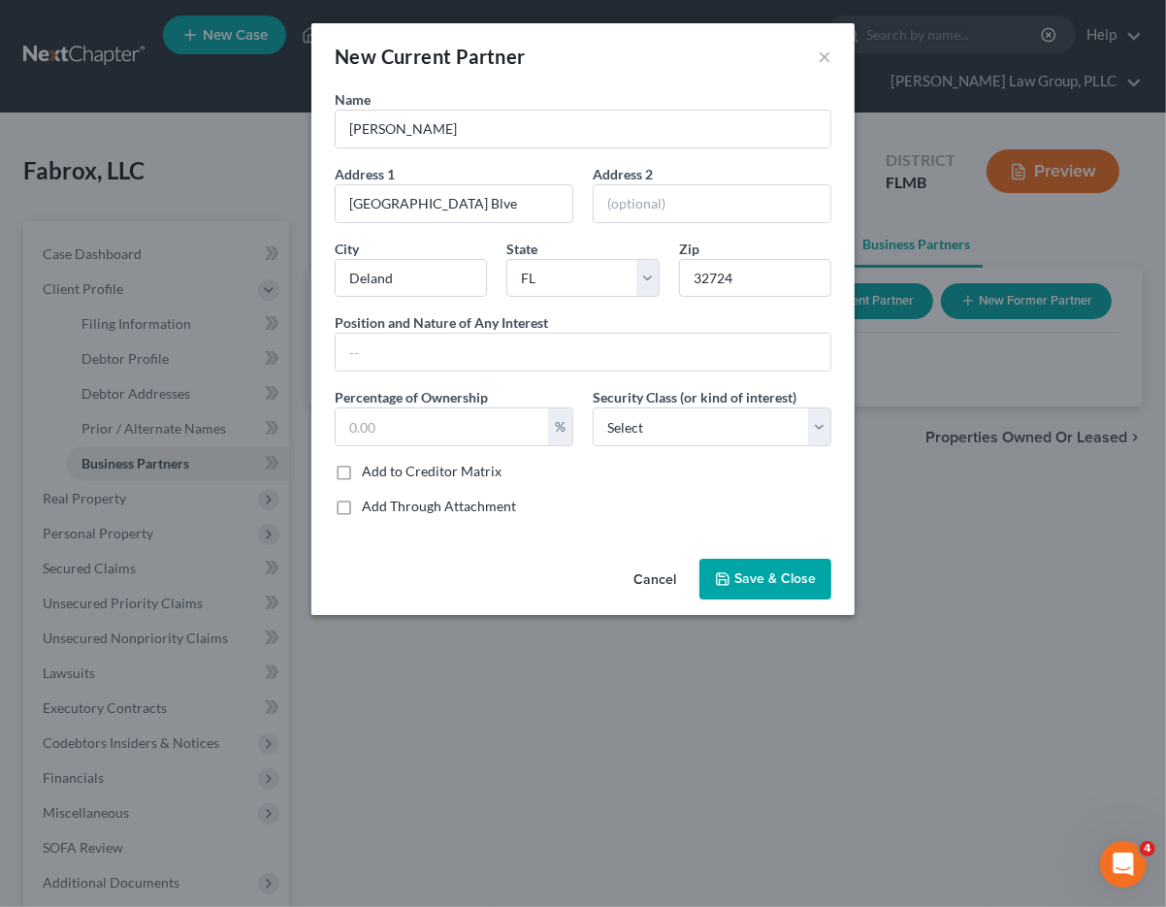
drag, startPoint x: 607, startPoint y: 374, endPoint x: 607, endPoint y: 335, distance: 38.8
click at [606, 374] on div "Name [PERSON_NAME] Address 1 [GEOGRAPHIC_DATA] Blve Address 2 City [GEOGRAPHIC_…" at bounding box center [583, 310] width 516 height 442
click at [607, 335] on input "text" at bounding box center [583, 352] width 495 height 37
paste input "Title CEO"
type input "Title CEO"
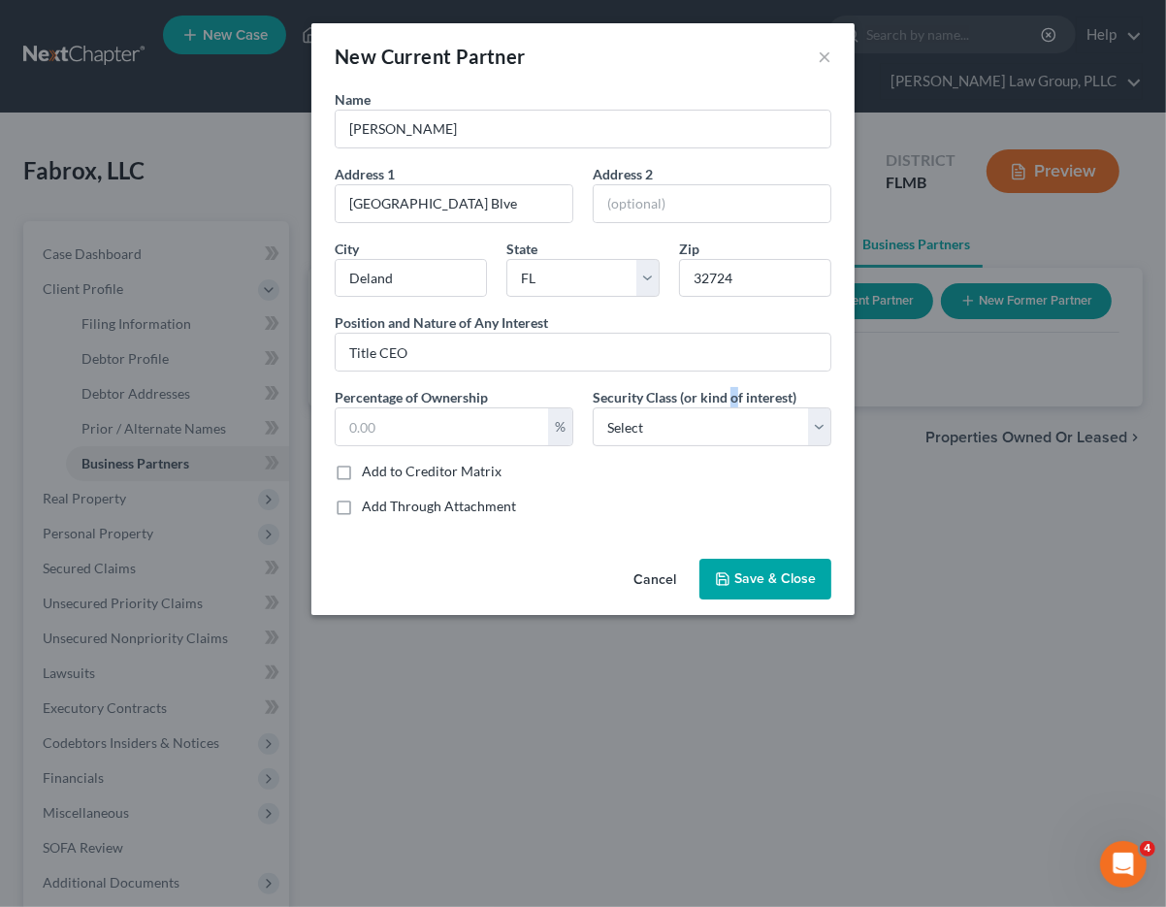
click at [733, 406] on label "Security Class (or kind of interest)" at bounding box center [695, 397] width 204 height 20
drag, startPoint x: 733, startPoint y: 406, endPoint x: 733, endPoint y: 430, distance: 24.3
click at [733, 430] on select "Select Select Common Stockholder General Partner Limited Partner Managing Membe…" at bounding box center [712, 426] width 239 height 39
select select "6"
click at [593, 407] on select "Select Select Common Stockholder General Partner Limited Partner Managing Membe…" at bounding box center [712, 426] width 239 height 39
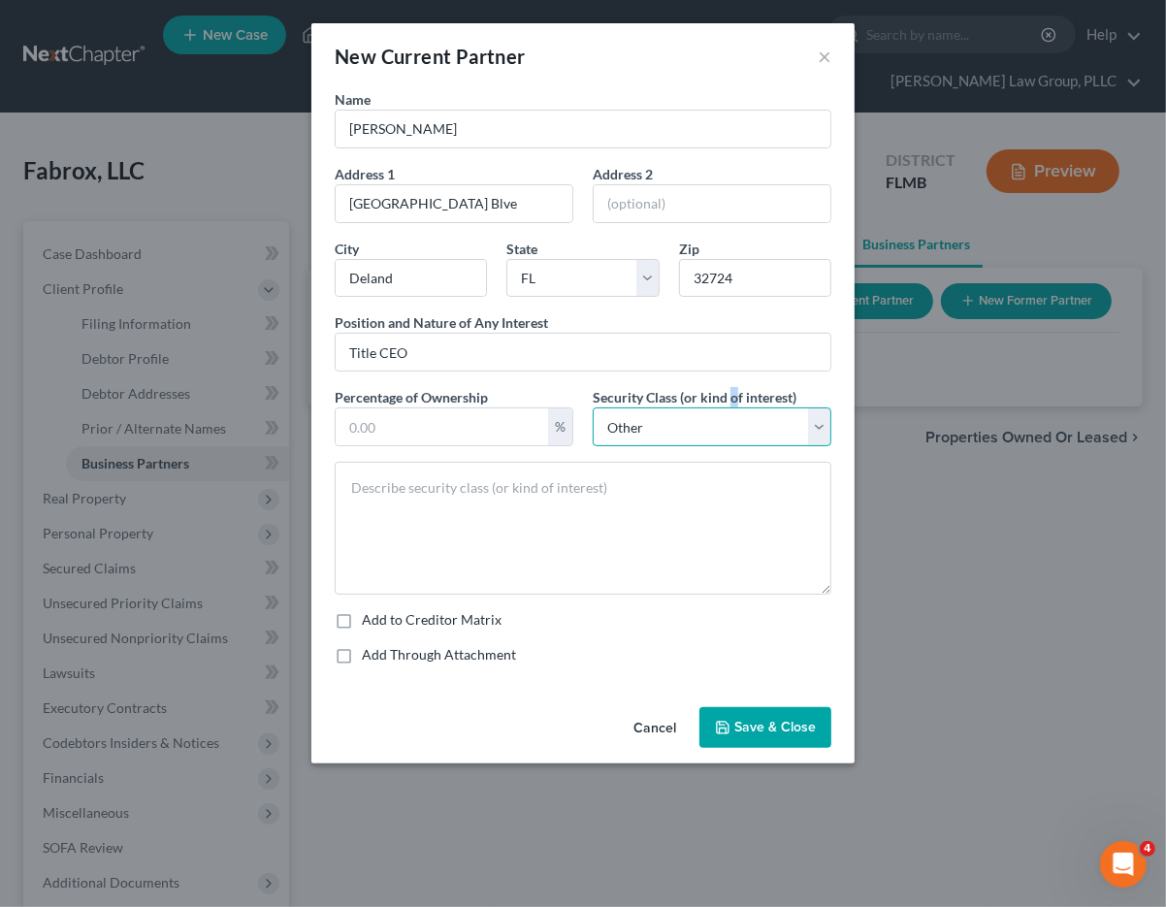
drag, startPoint x: 714, startPoint y: 423, endPoint x: 709, endPoint y: 435, distance: 12.6
click at [714, 423] on select "Select Select Common Stockholder General Partner Limited Partner Managing Membe…" at bounding box center [712, 426] width 239 height 39
select select
click at [593, 407] on select "Select Select Common Stockholder General Partner Limited Partner Managing Membe…" at bounding box center [712, 426] width 239 height 39
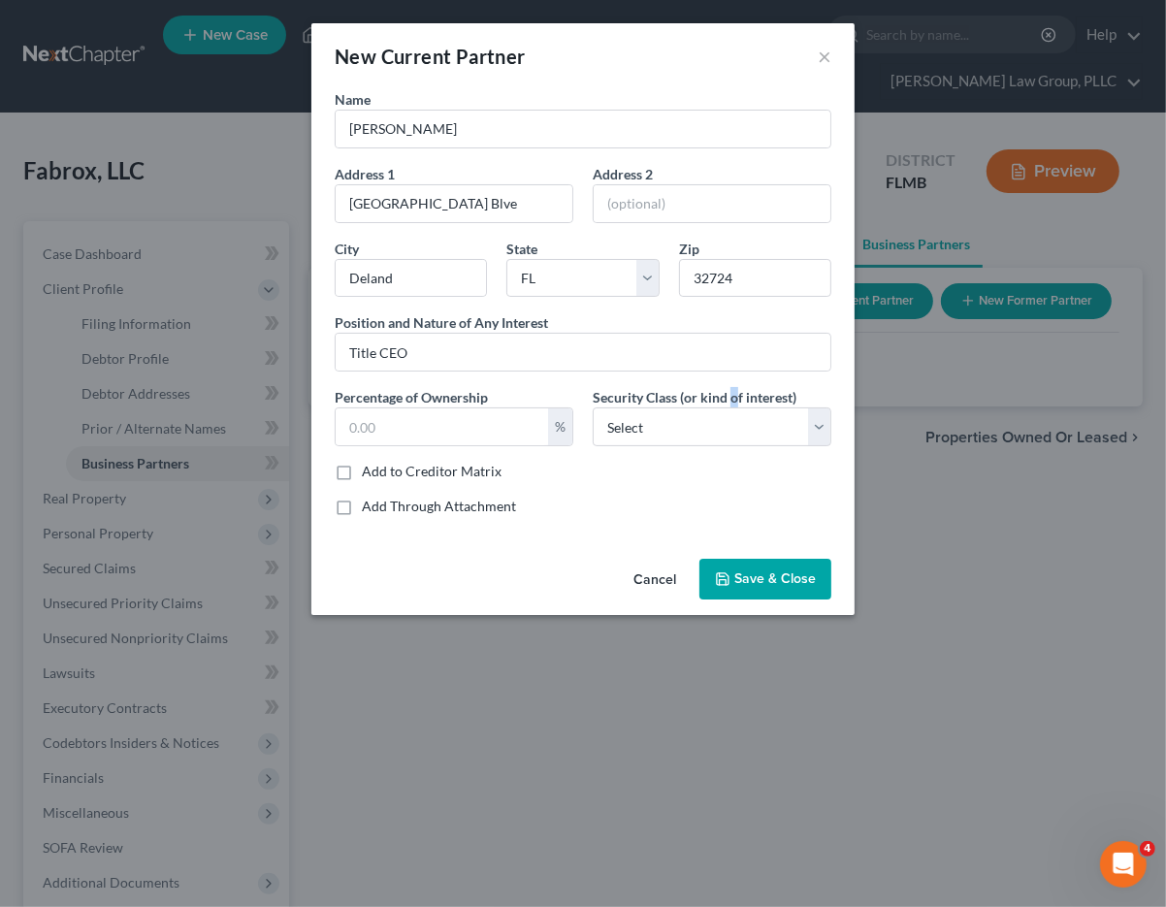
click at [782, 577] on span "Save & Close" at bounding box center [774, 578] width 81 height 16
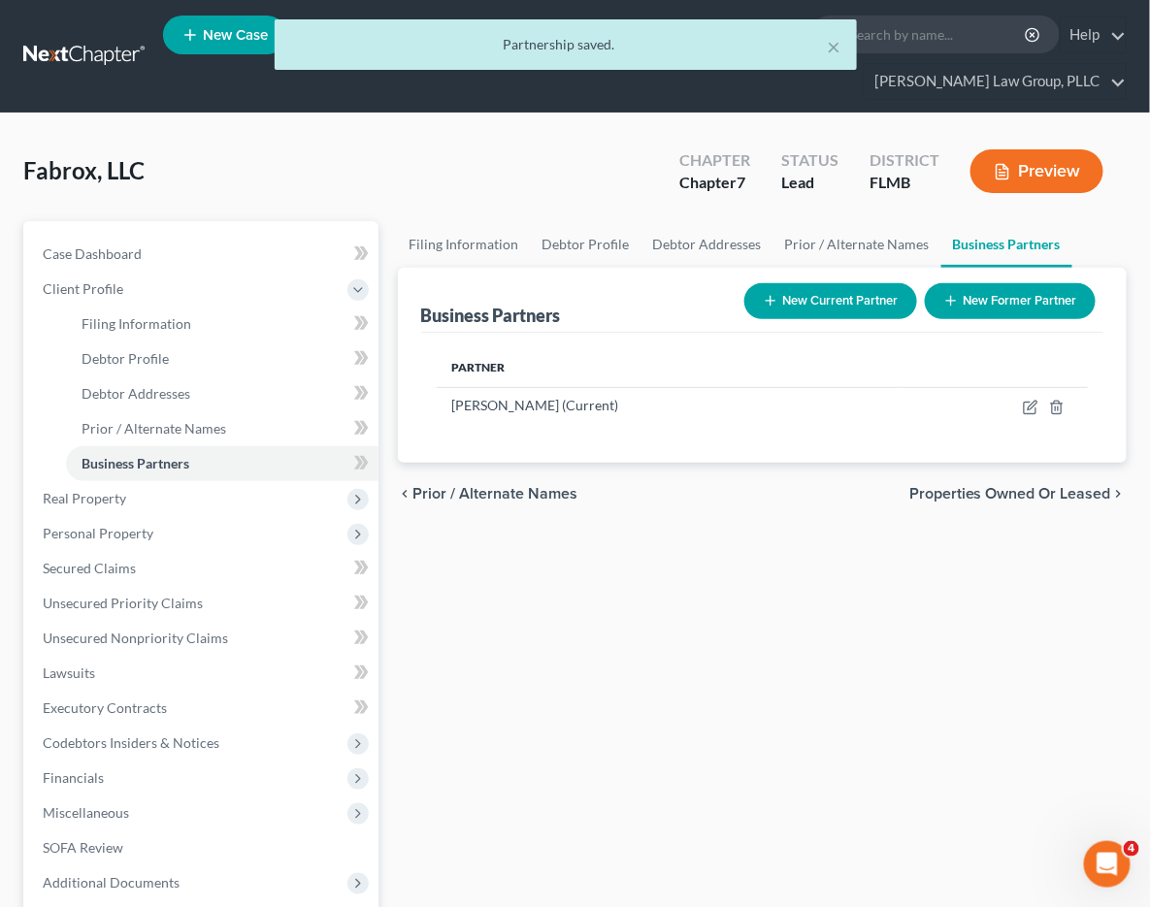
click at [1000, 489] on span "Properties Owned or Leased" at bounding box center [1010, 494] width 202 height 16
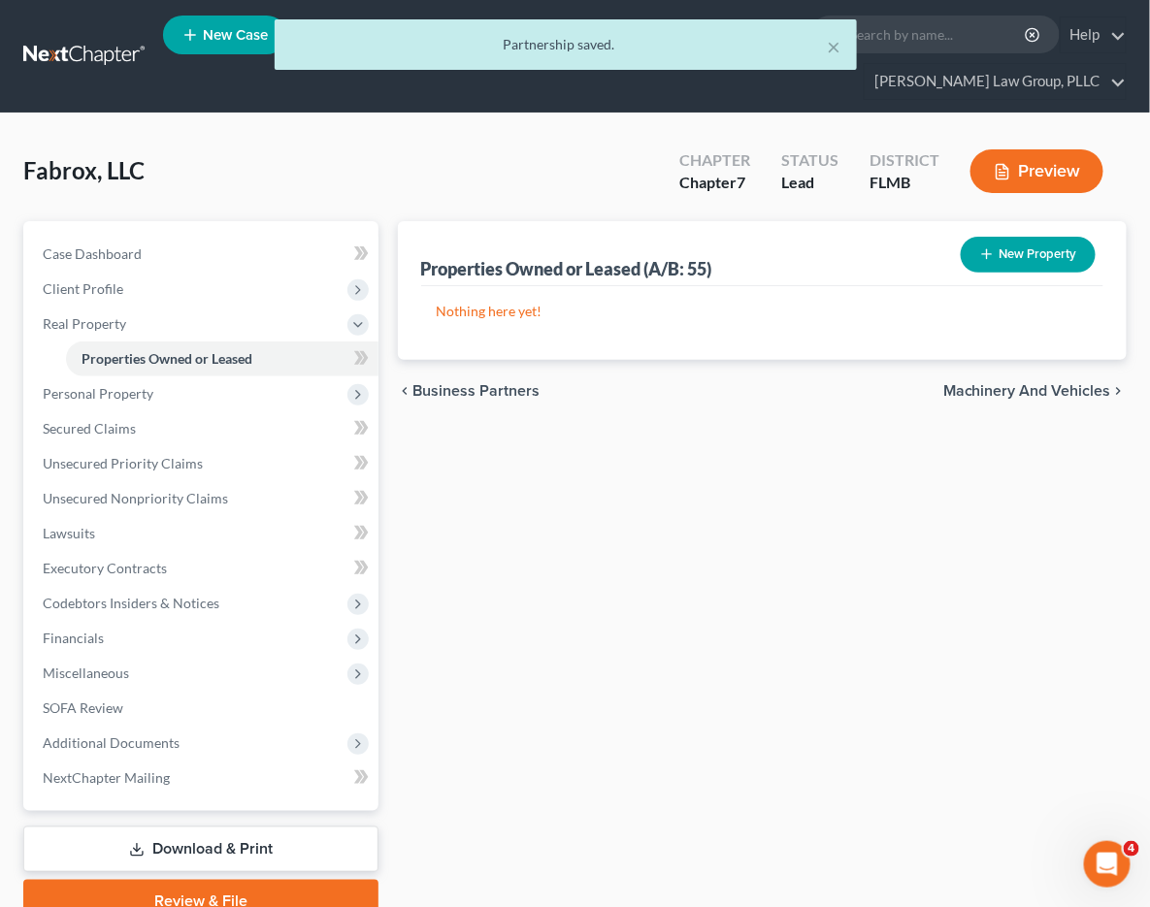
click at [1016, 402] on div "chevron_left Business Partners Machinery and Vehicles chevron_right" at bounding box center [762, 391] width 729 height 62
click at [1017, 393] on span "Machinery and Vehicles" at bounding box center [1027, 391] width 168 height 16
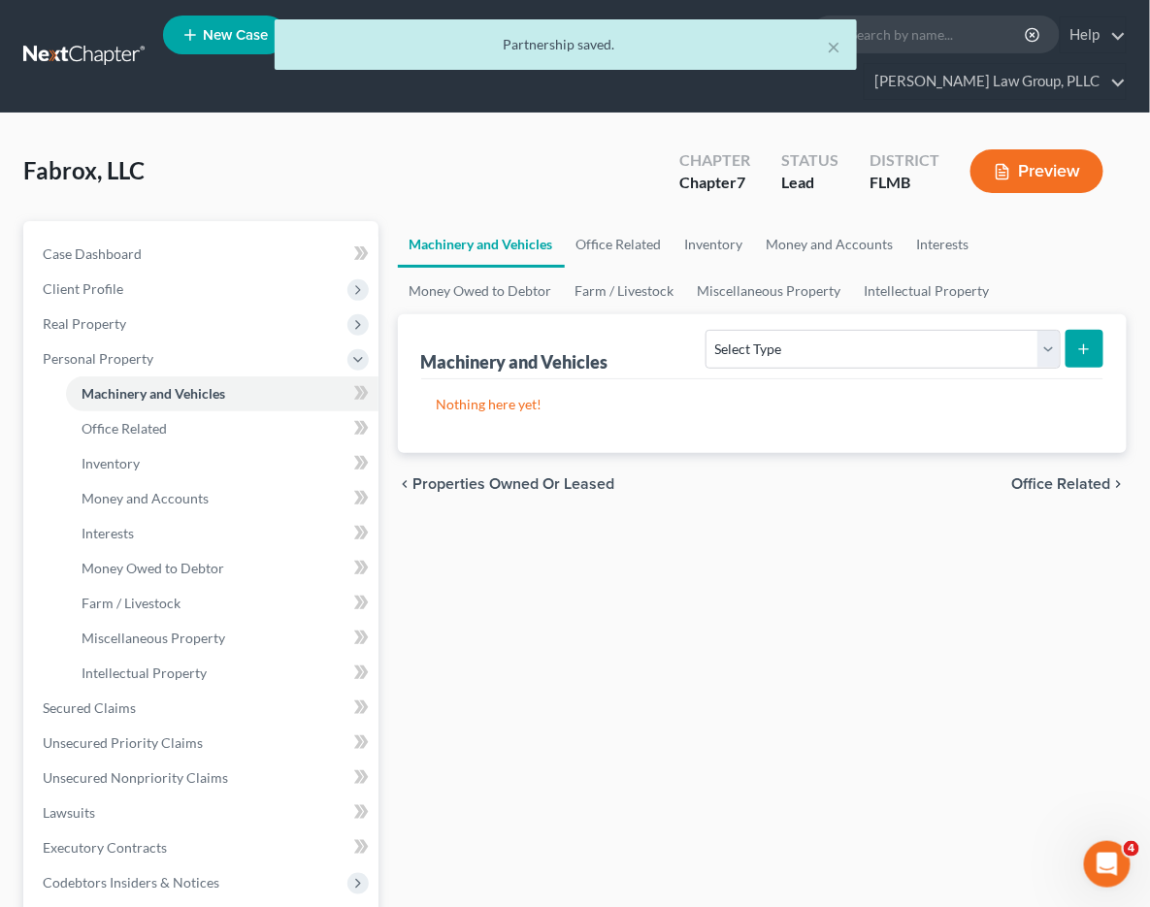
click at [1031, 476] on span "Office Related" at bounding box center [1061, 484] width 99 height 16
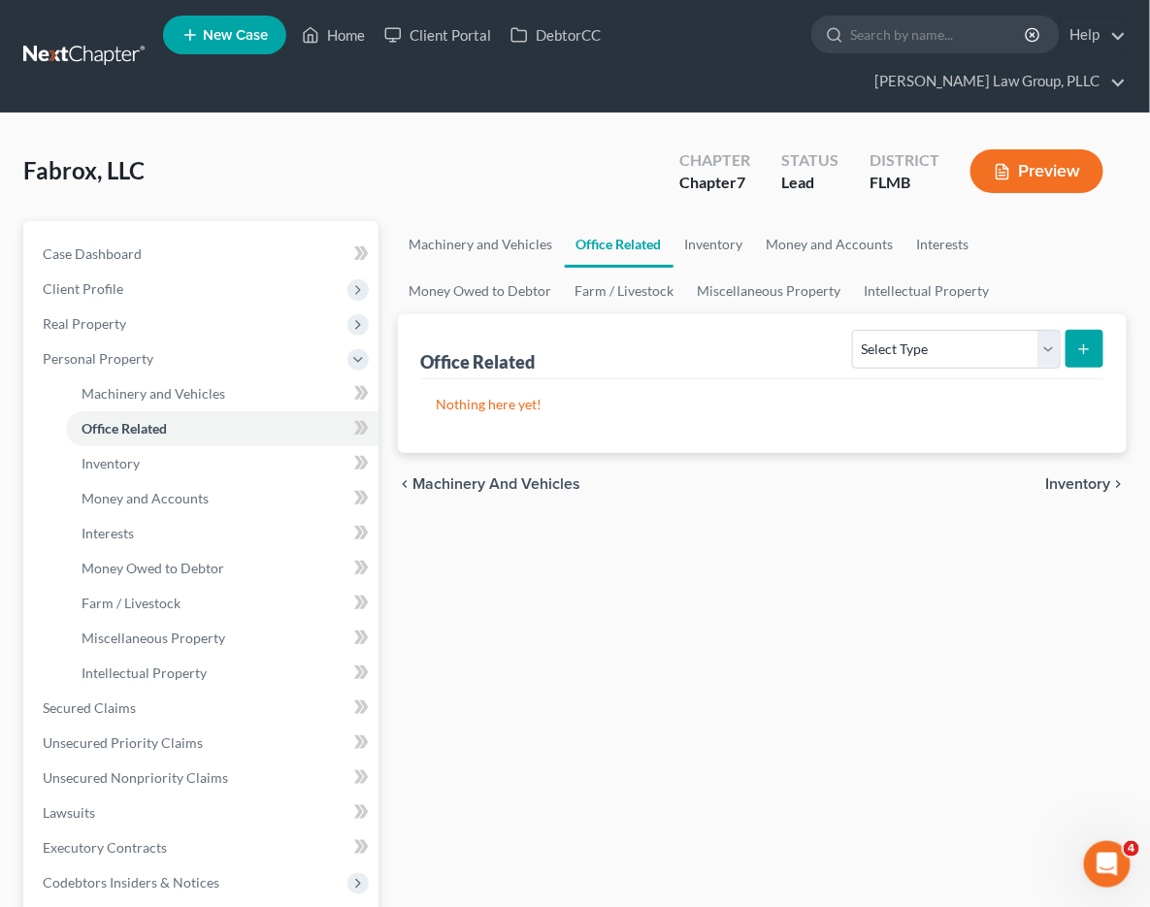
click at [1081, 488] on span "Inventory" at bounding box center [1078, 484] width 65 height 16
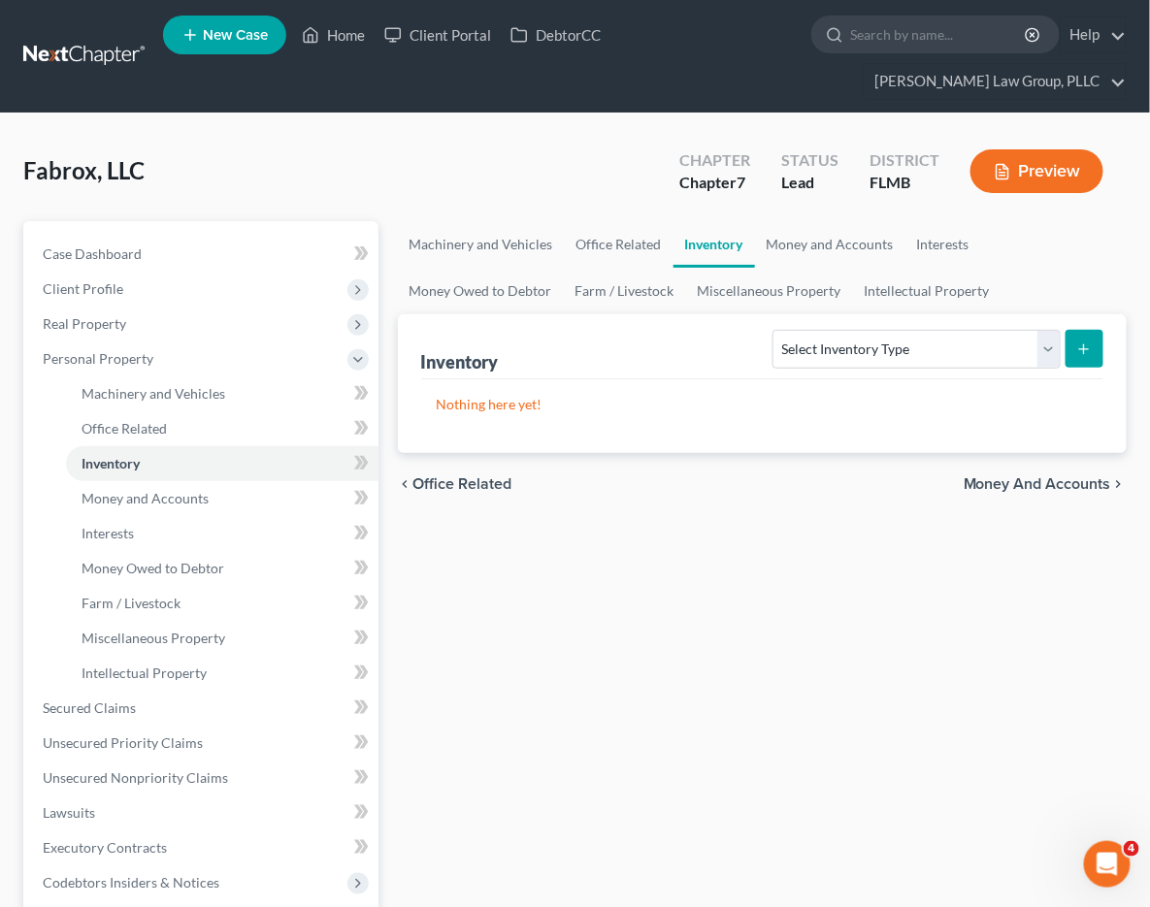
click at [1030, 479] on span "Money and Accounts" at bounding box center [1036, 484] width 147 height 16
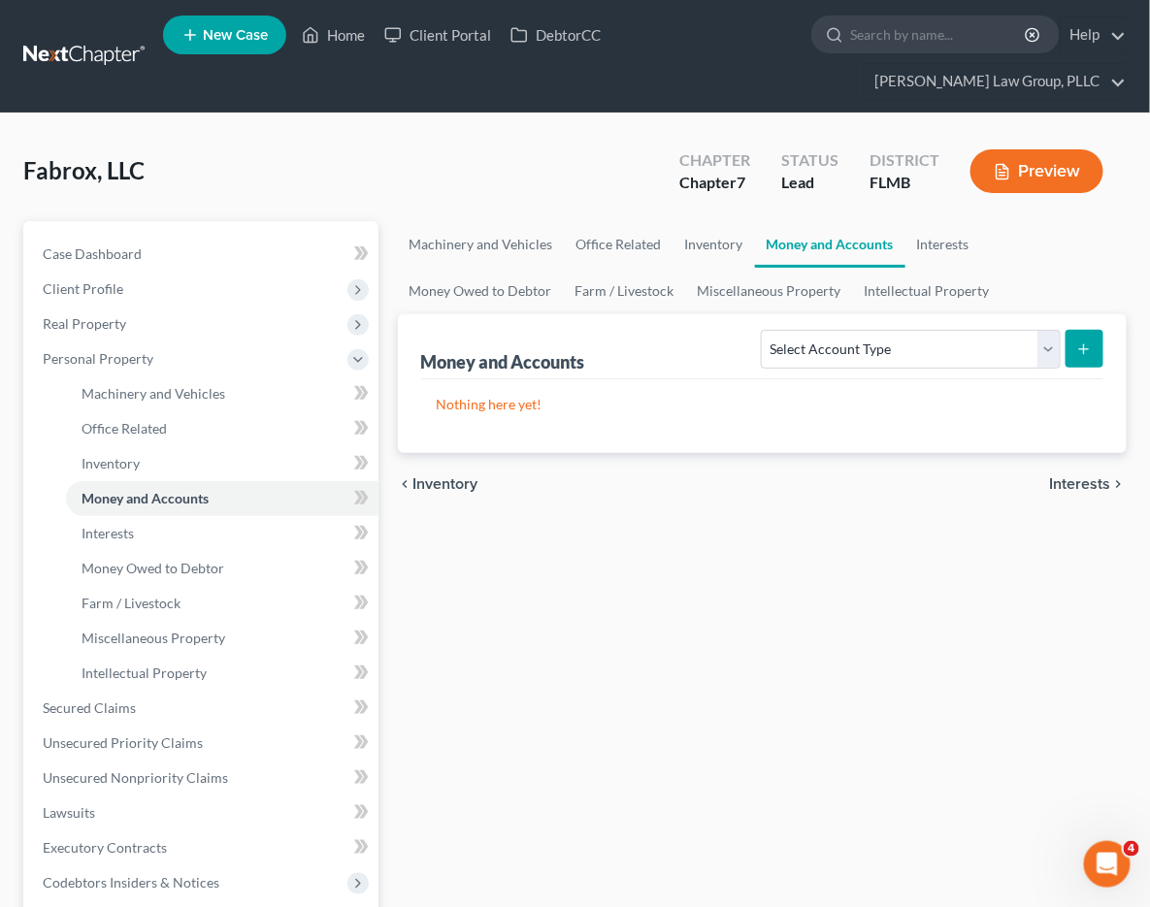
click at [1081, 470] on div "chevron_left Inventory Interests chevron_right" at bounding box center [762, 484] width 729 height 62
click at [1094, 482] on span "Interests" at bounding box center [1080, 484] width 61 height 16
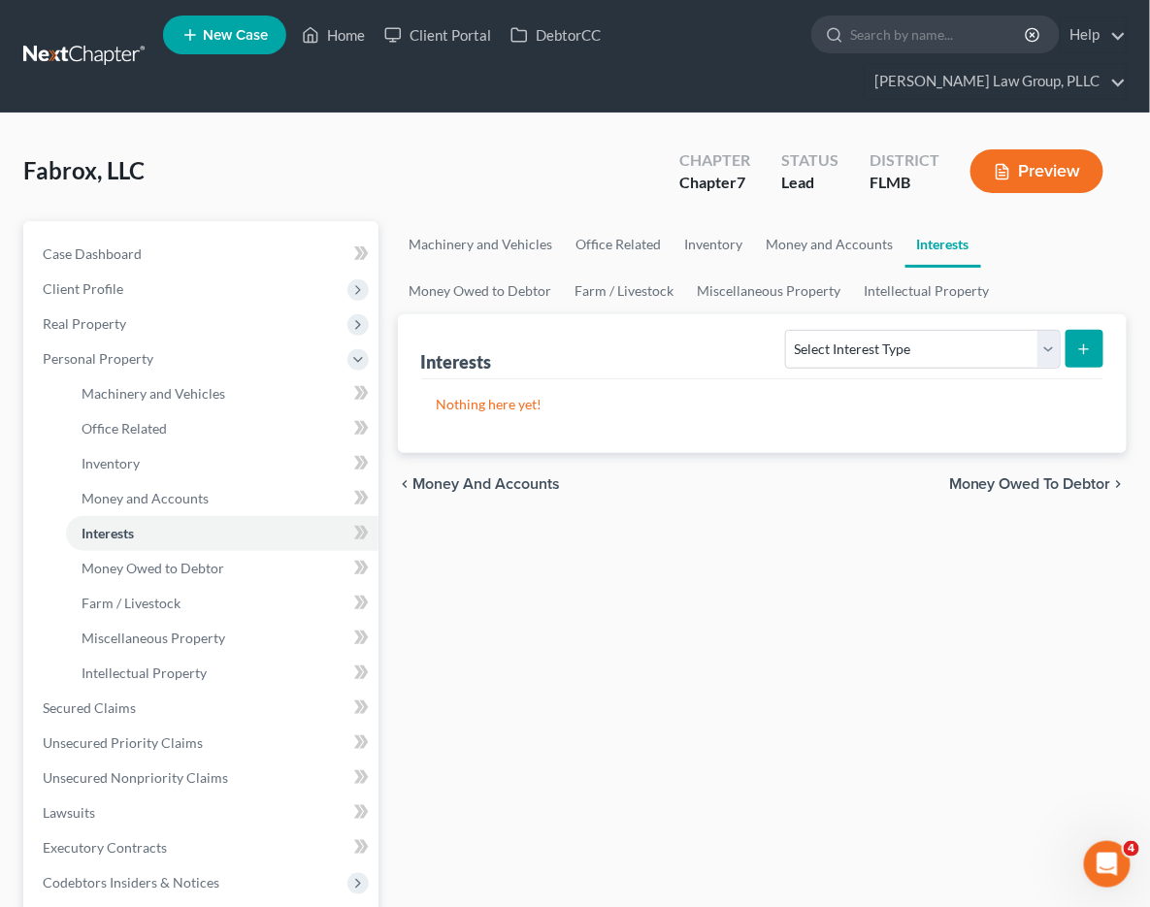
click at [1089, 476] on span "Money Owed to Debtor" at bounding box center [1030, 484] width 162 height 16
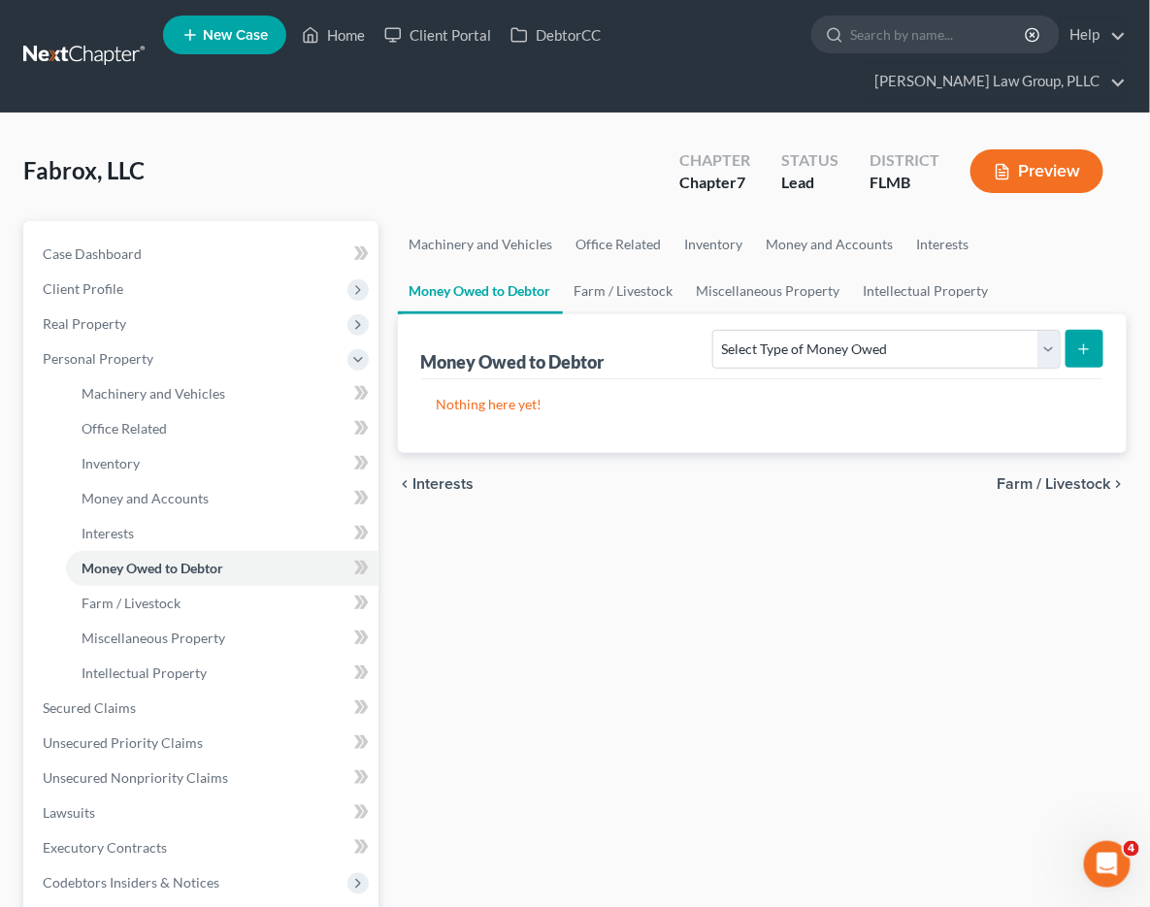
click at [1077, 480] on span "Farm / Livestock" at bounding box center [1054, 484] width 114 height 16
